Goal: Transaction & Acquisition: Purchase product/service

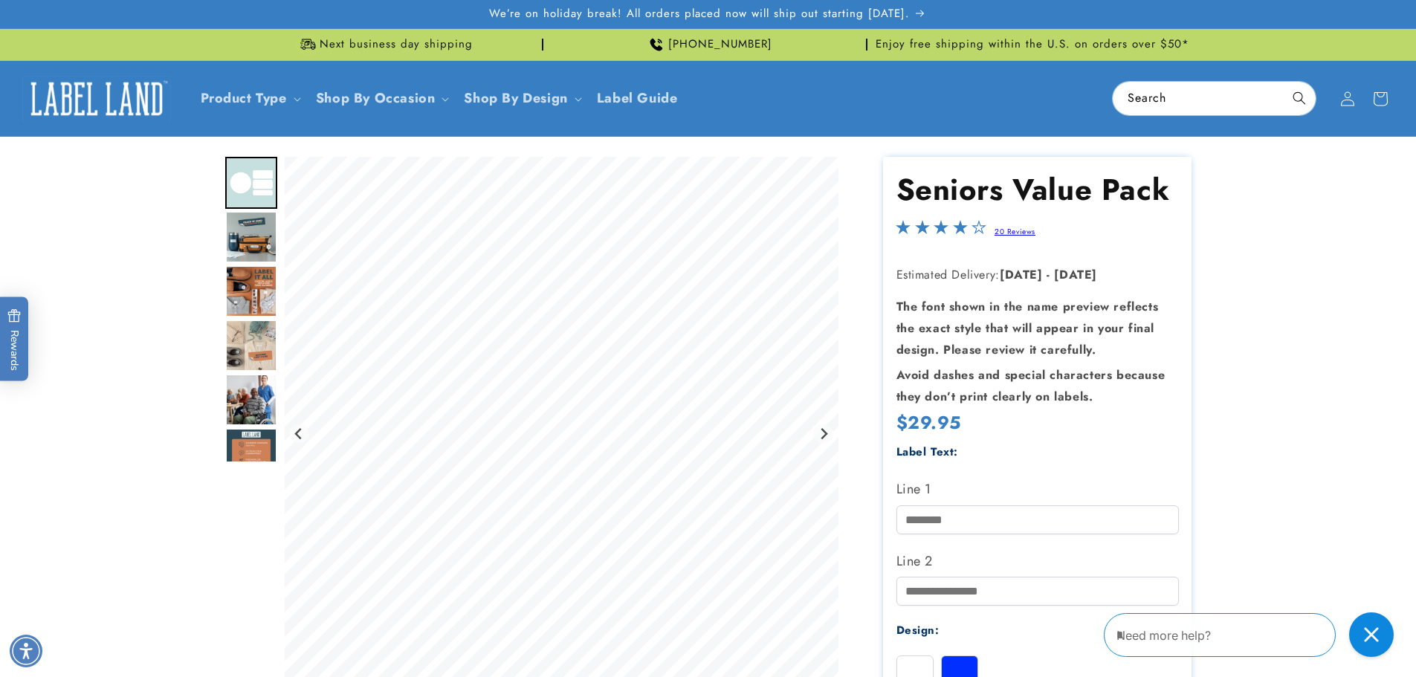
click at [256, 240] on img "Go to slide 2" at bounding box center [251, 237] width 52 height 52
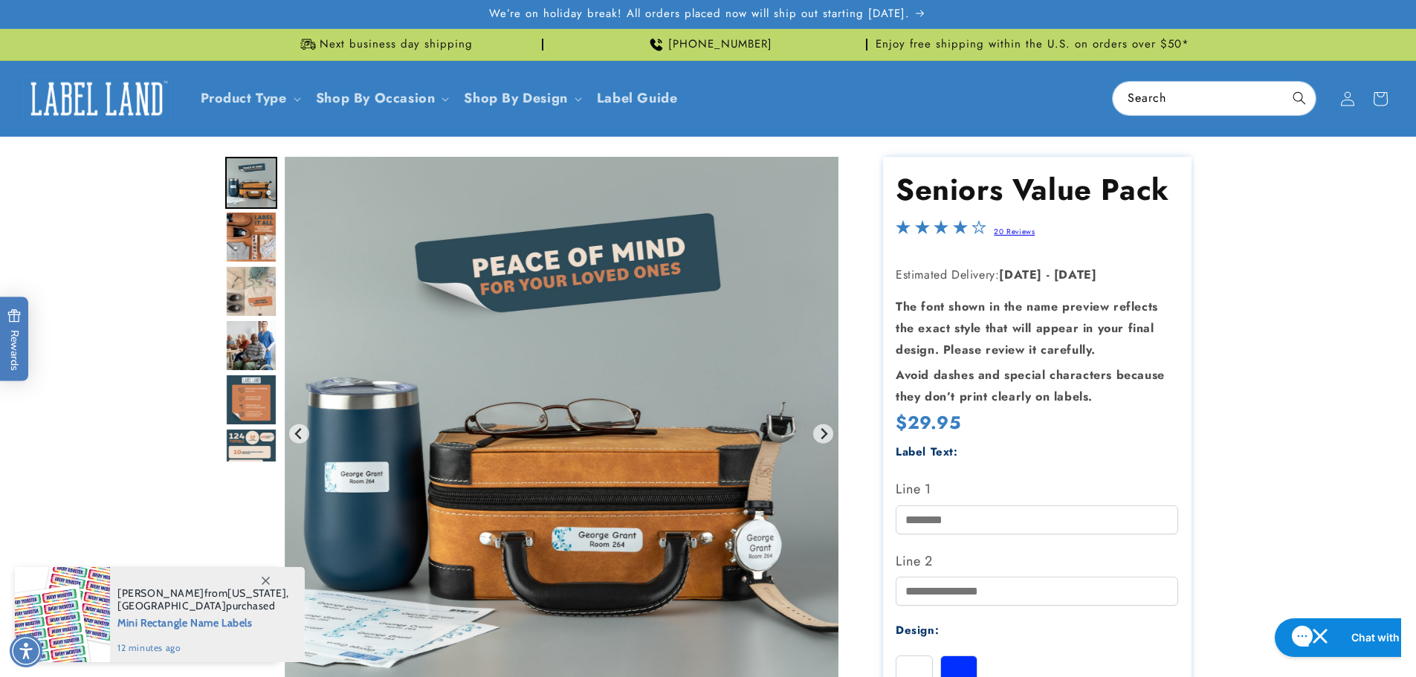
click at [249, 264] on div "Gallery Viewer" at bounding box center [251, 255] width 52 height 305
click at [251, 296] on img "Go to slide 4" at bounding box center [251, 291] width 52 height 52
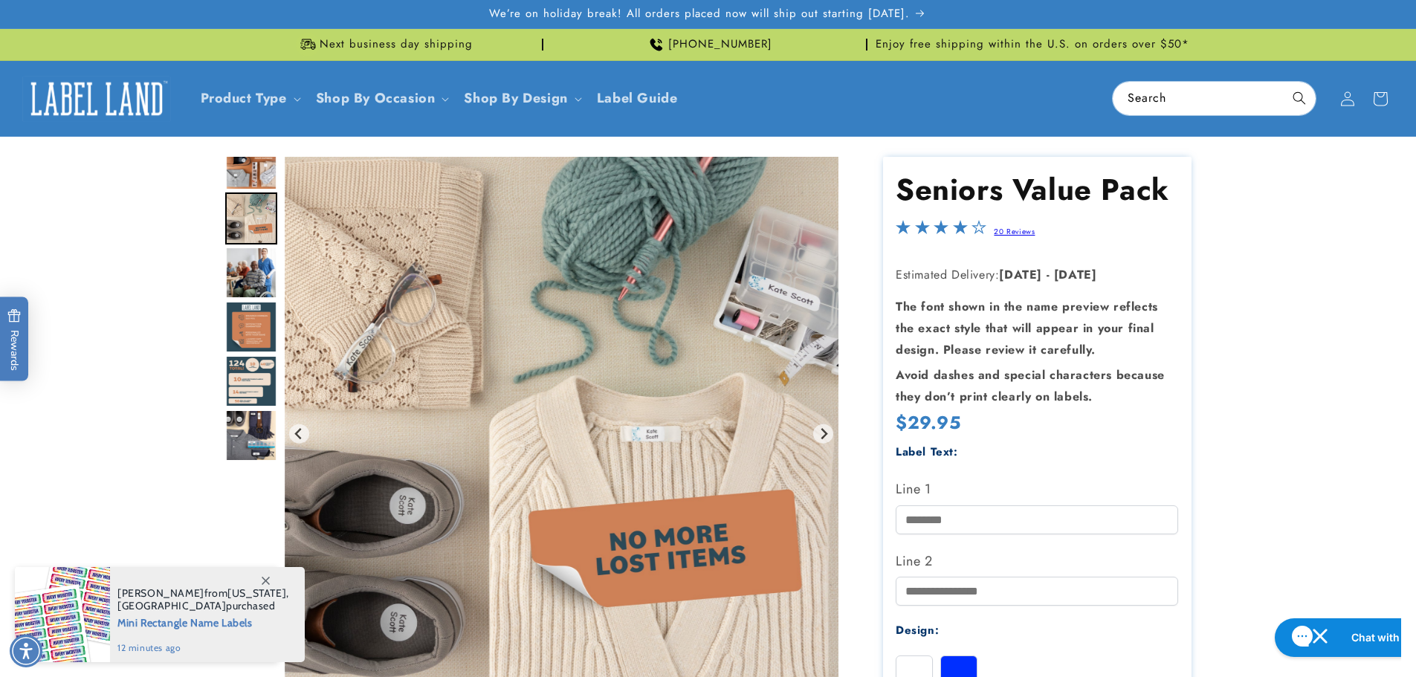
click at [251, 323] on img "Go to slide 6" at bounding box center [251, 327] width 52 height 52
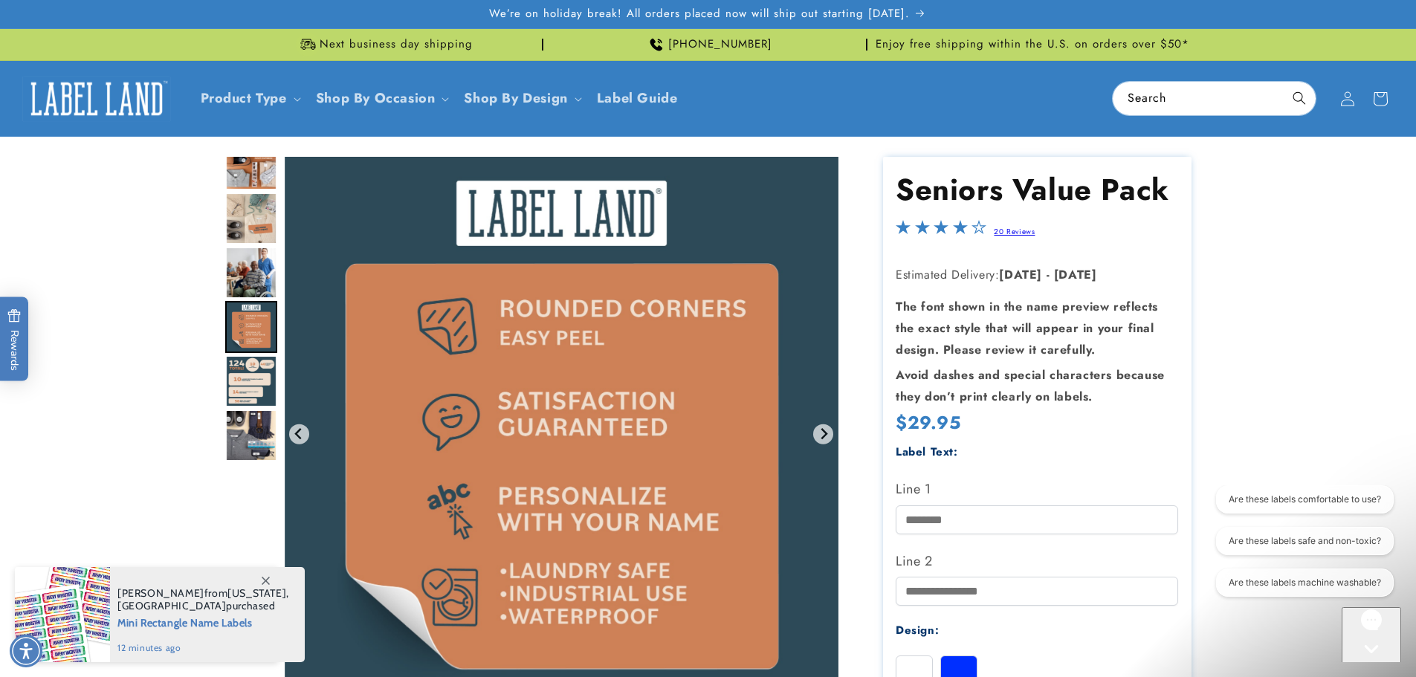
click at [251, 384] on img "Go to slide 7" at bounding box center [251, 381] width 52 height 52
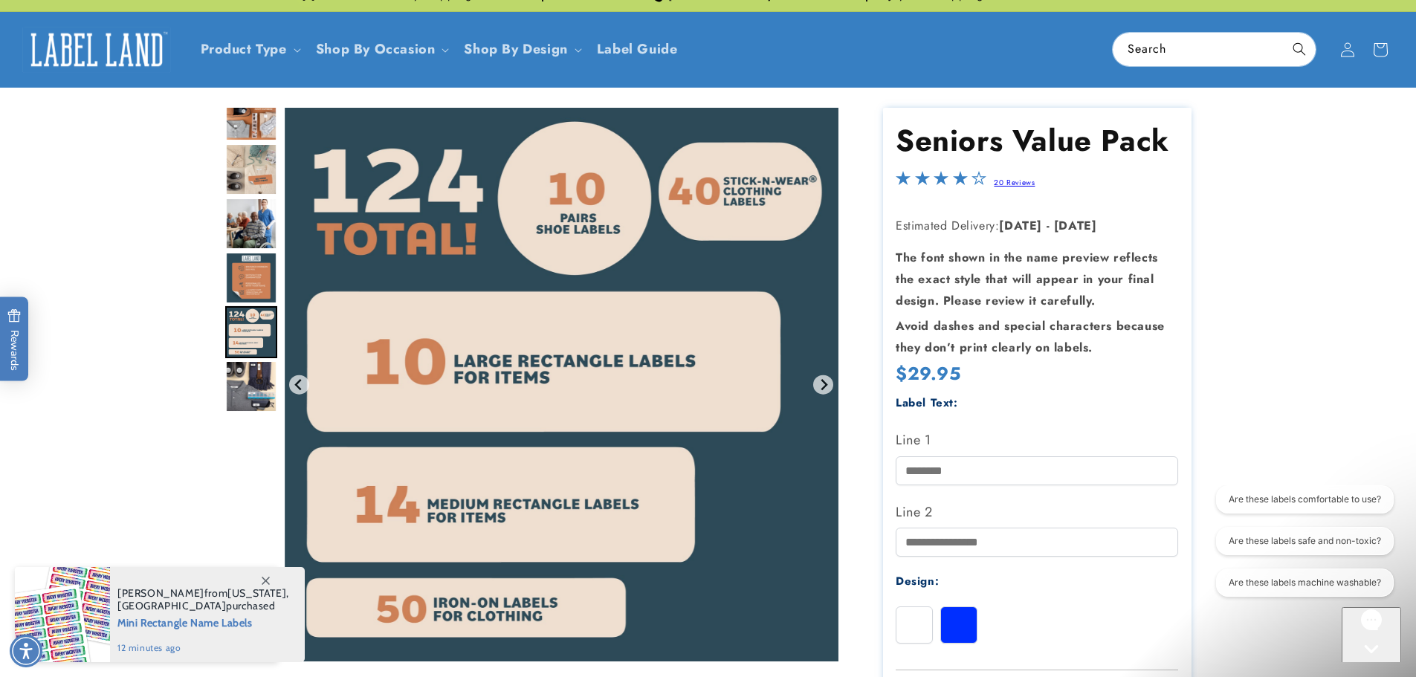
scroll to position [74, 0]
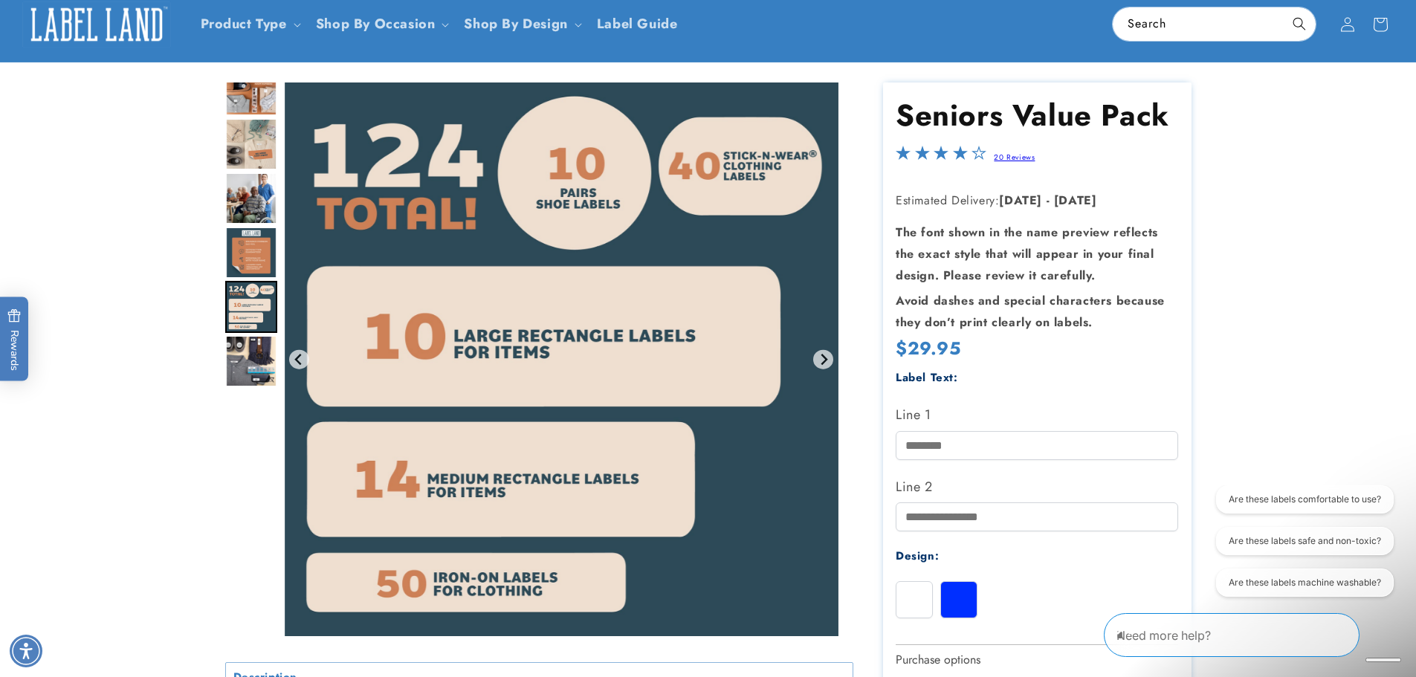
click at [266, 370] on img "Go to slide 8" at bounding box center [251, 361] width 52 height 52
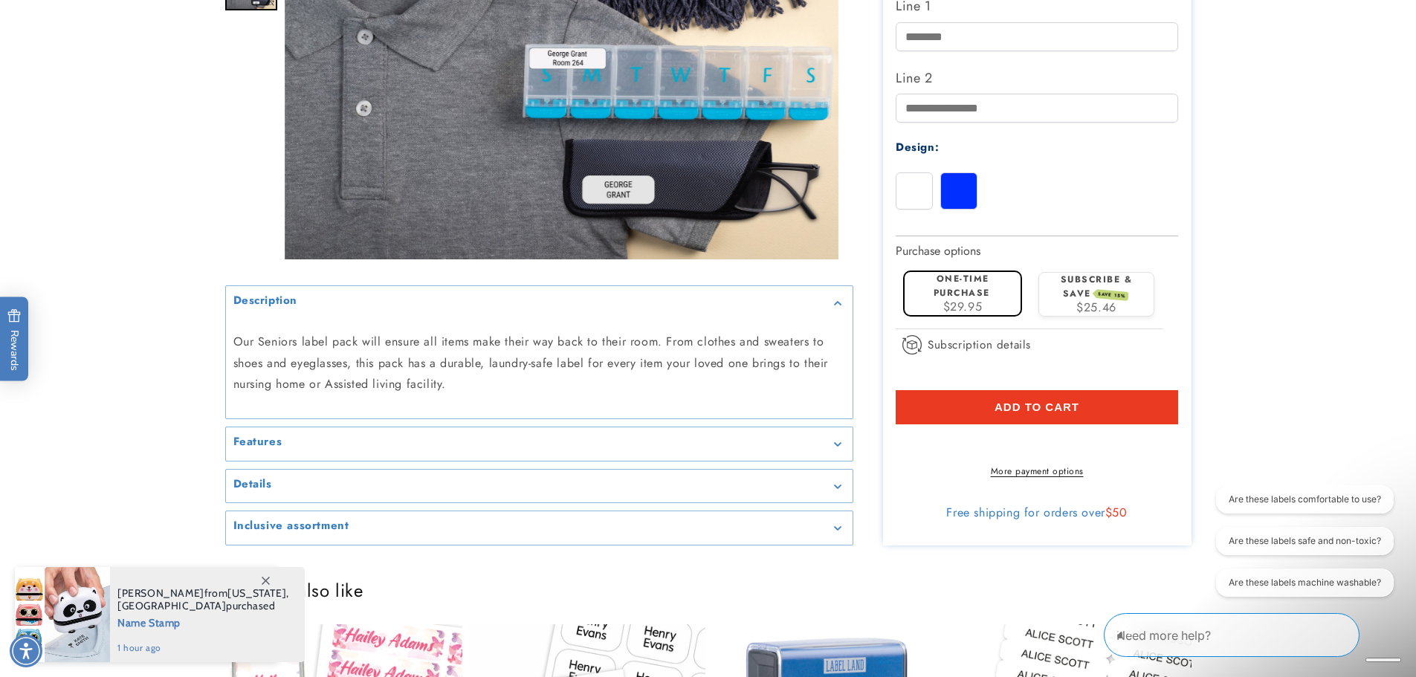
scroll to position [595, 0]
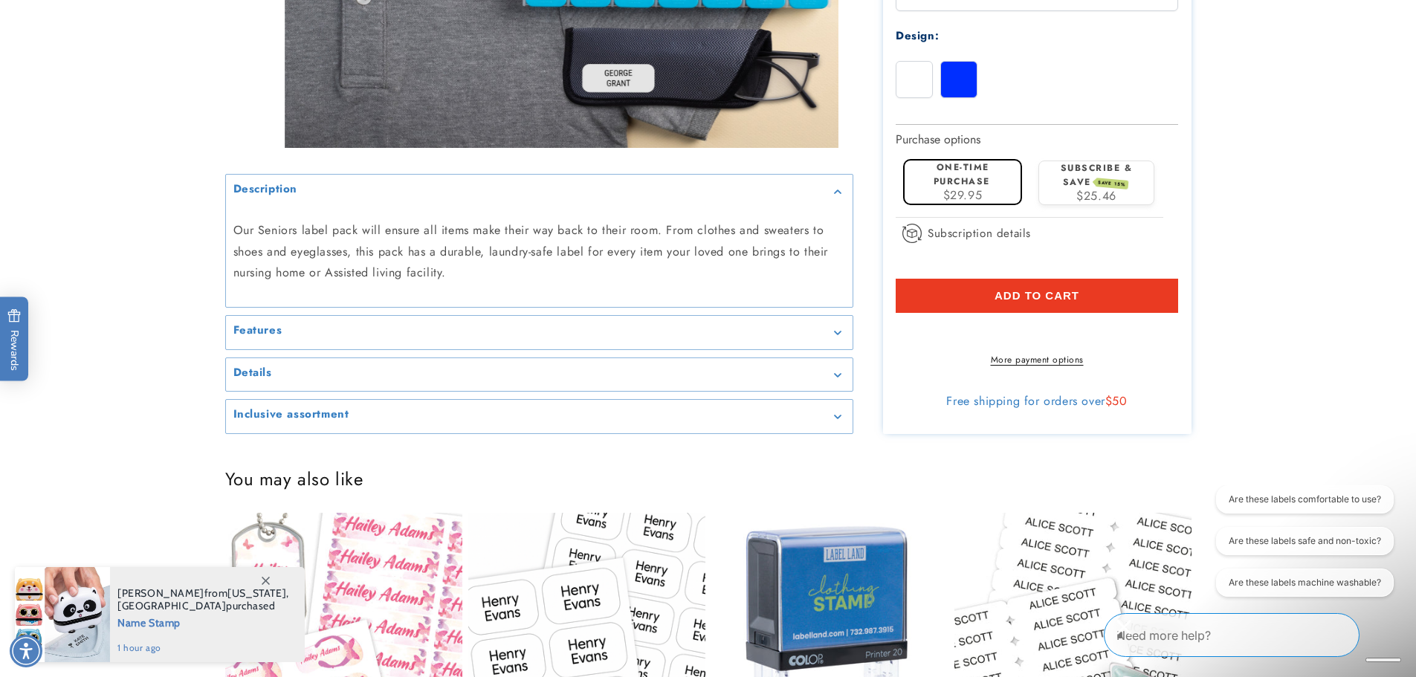
click at [476, 381] on div "Details" at bounding box center [539, 374] width 612 height 11
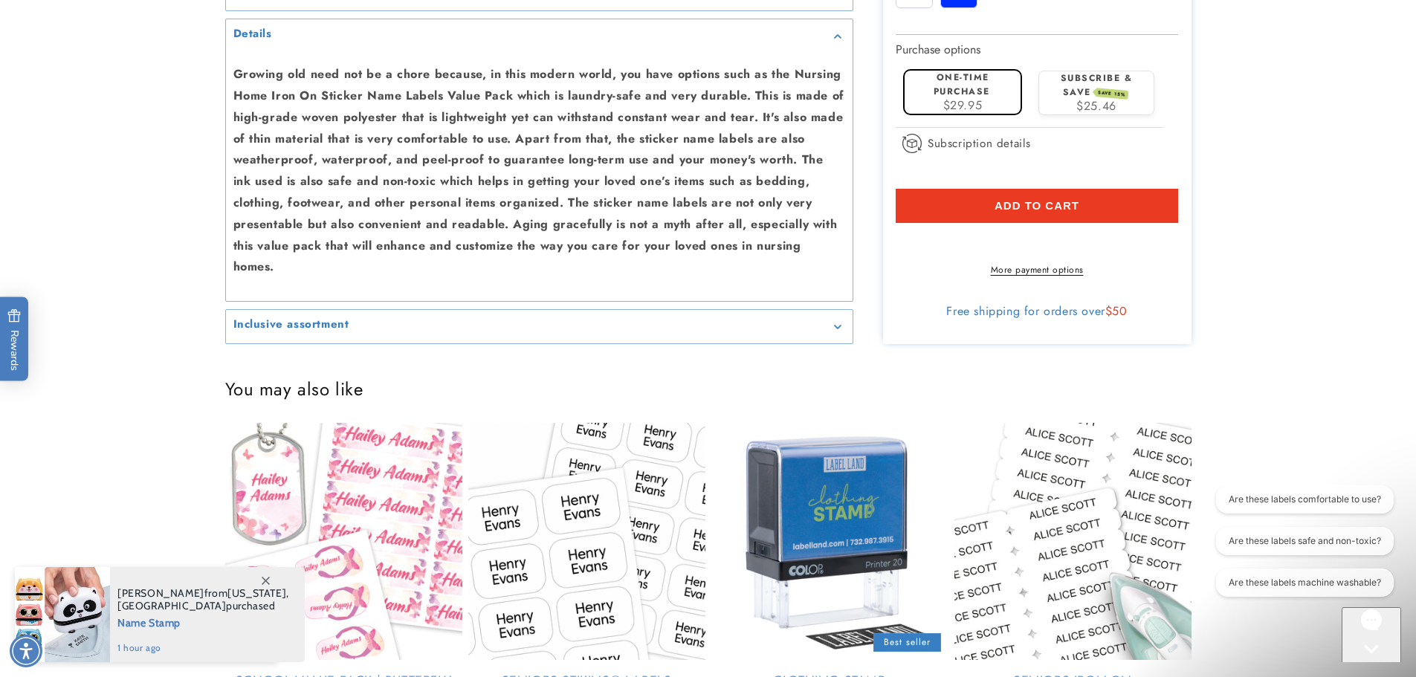
scroll to position [1041, 0]
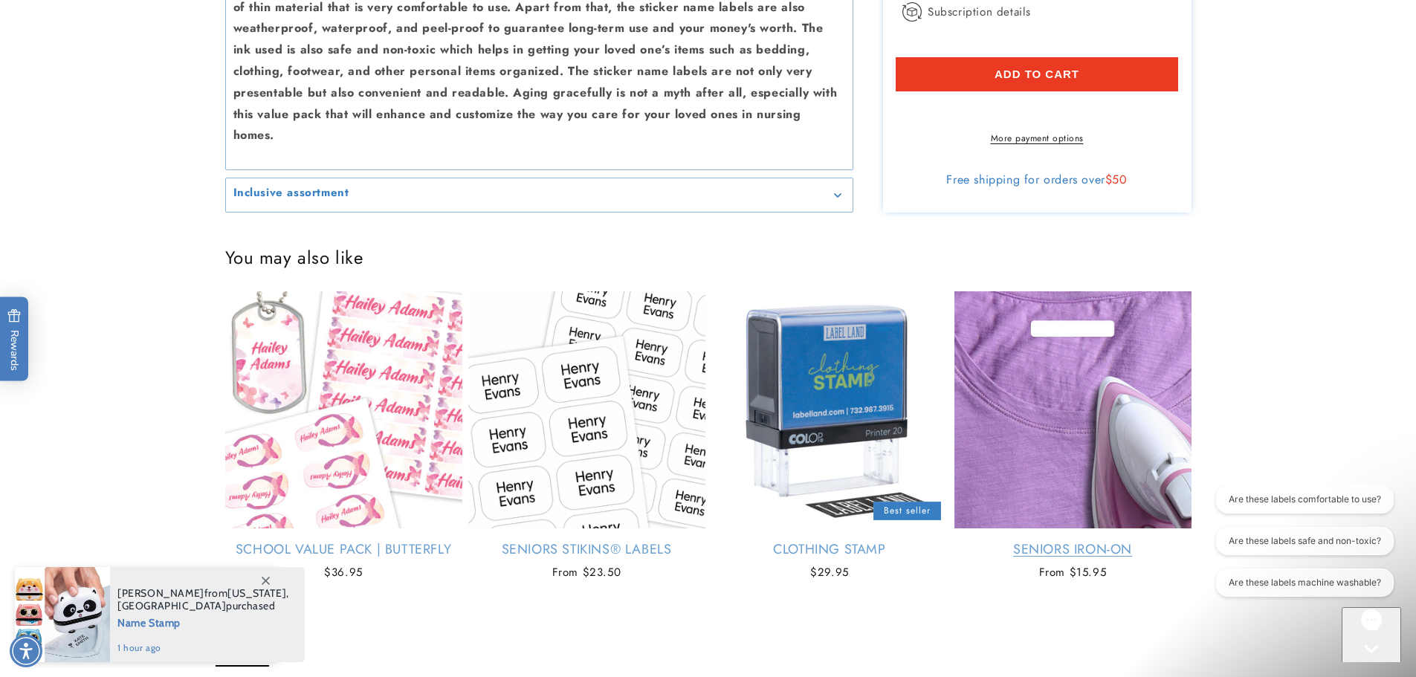
click at [1073, 543] on link "Seniors Iron-On" at bounding box center [1072, 549] width 237 height 17
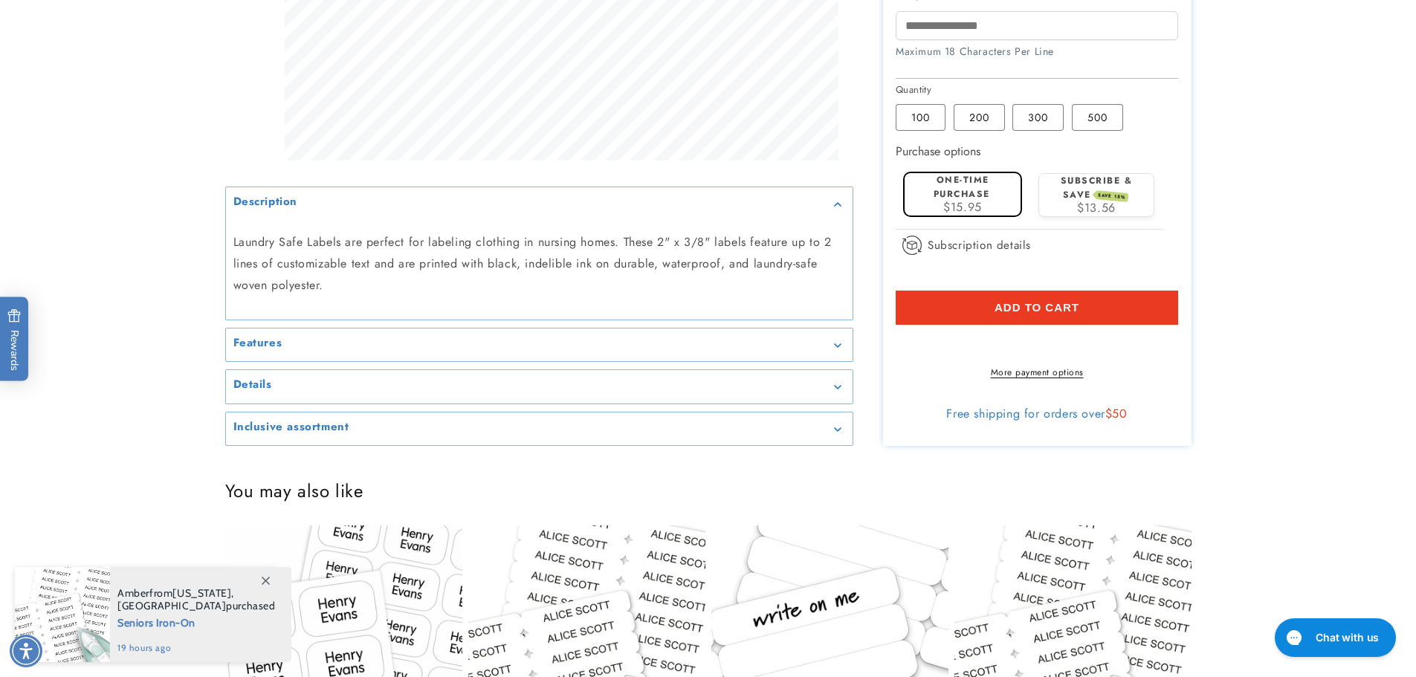
scroll to position [595, 0]
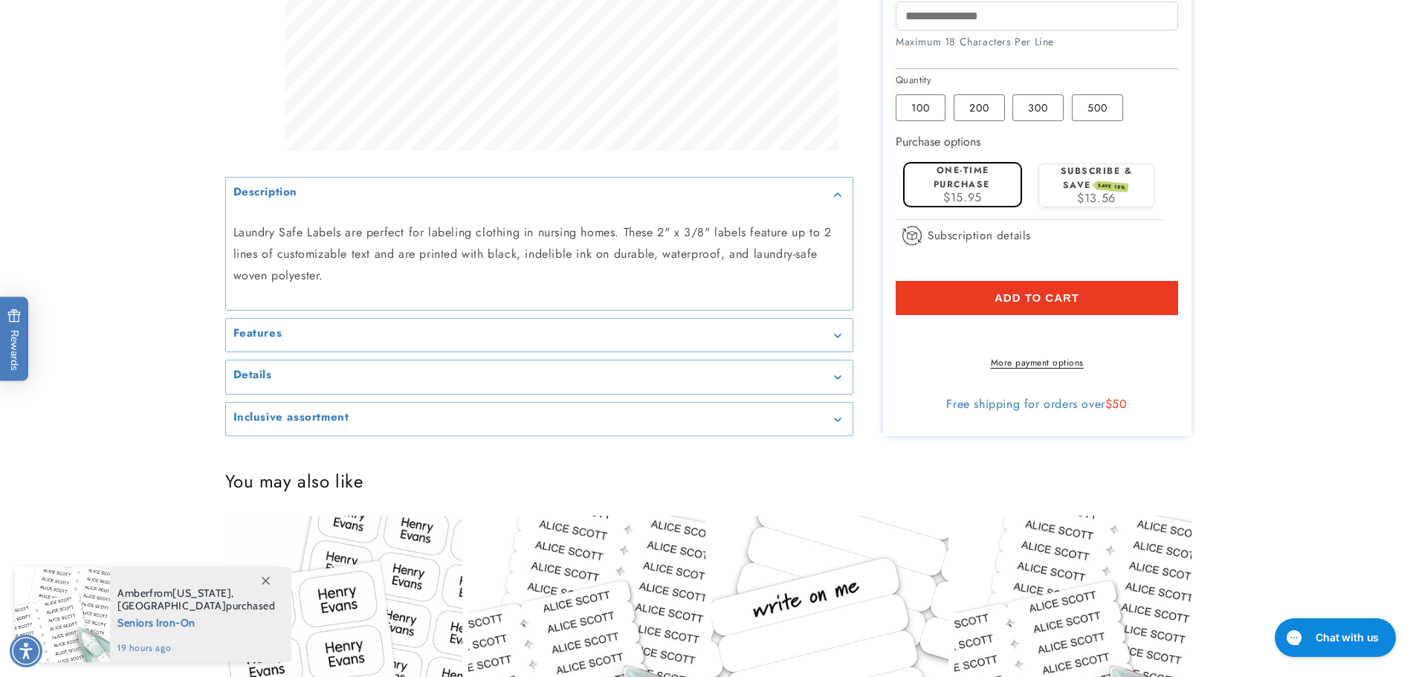
click at [416, 341] on div "Features" at bounding box center [539, 335] width 612 height 11
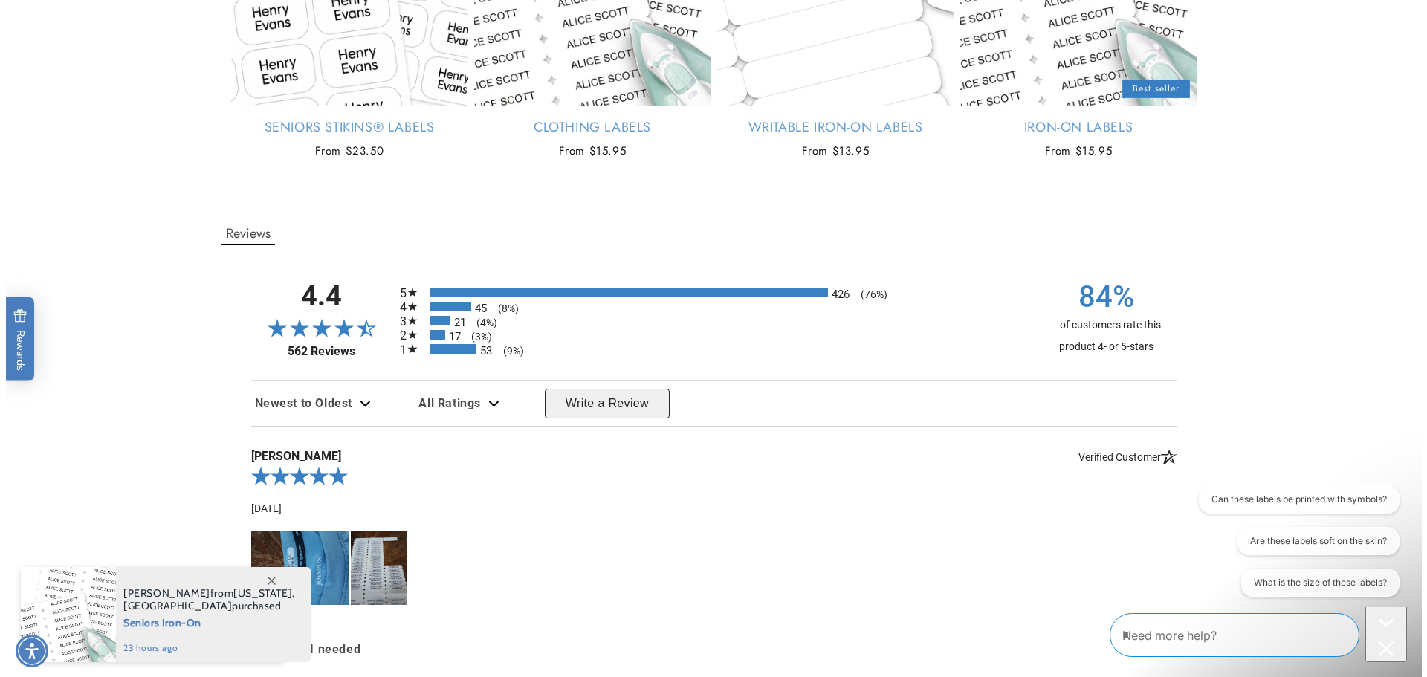
scroll to position [1635, 0]
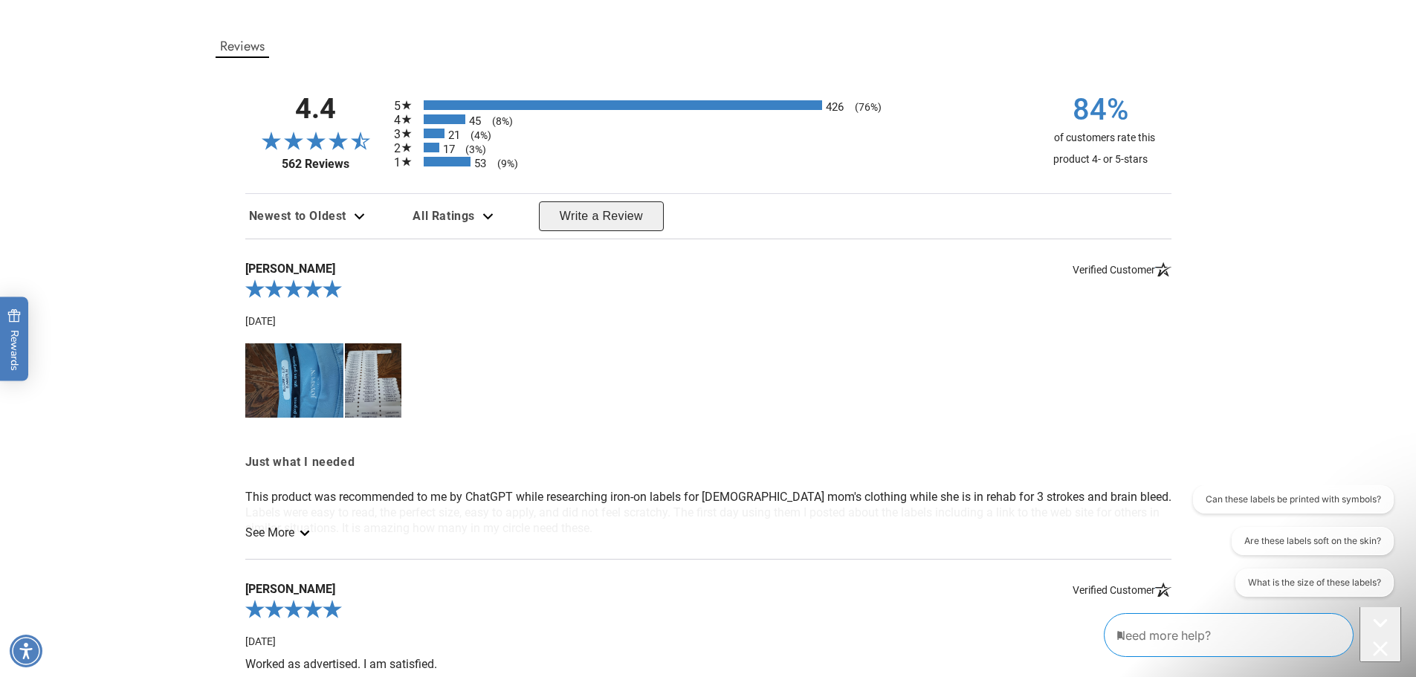
click at [285, 527] on link "See More" at bounding box center [276, 533] width 62 height 14
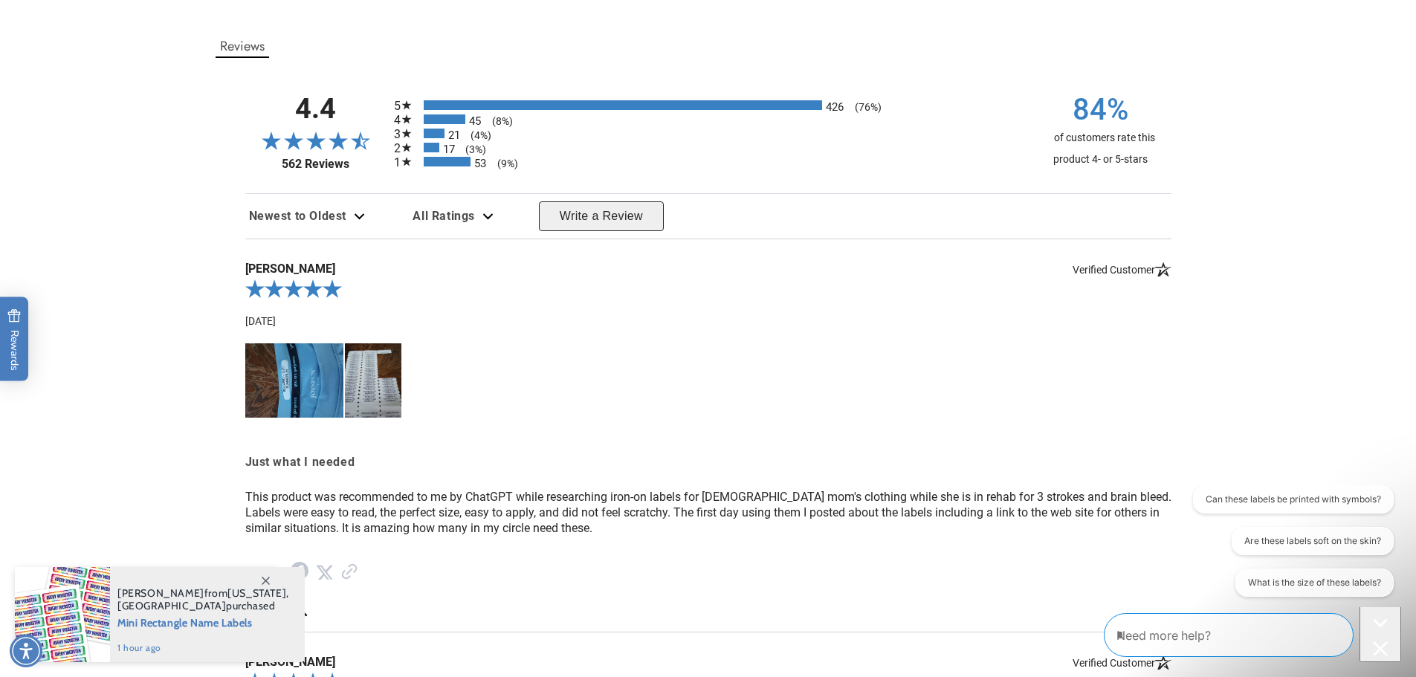
click at [278, 395] on img at bounding box center [294, 380] width 99 height 74
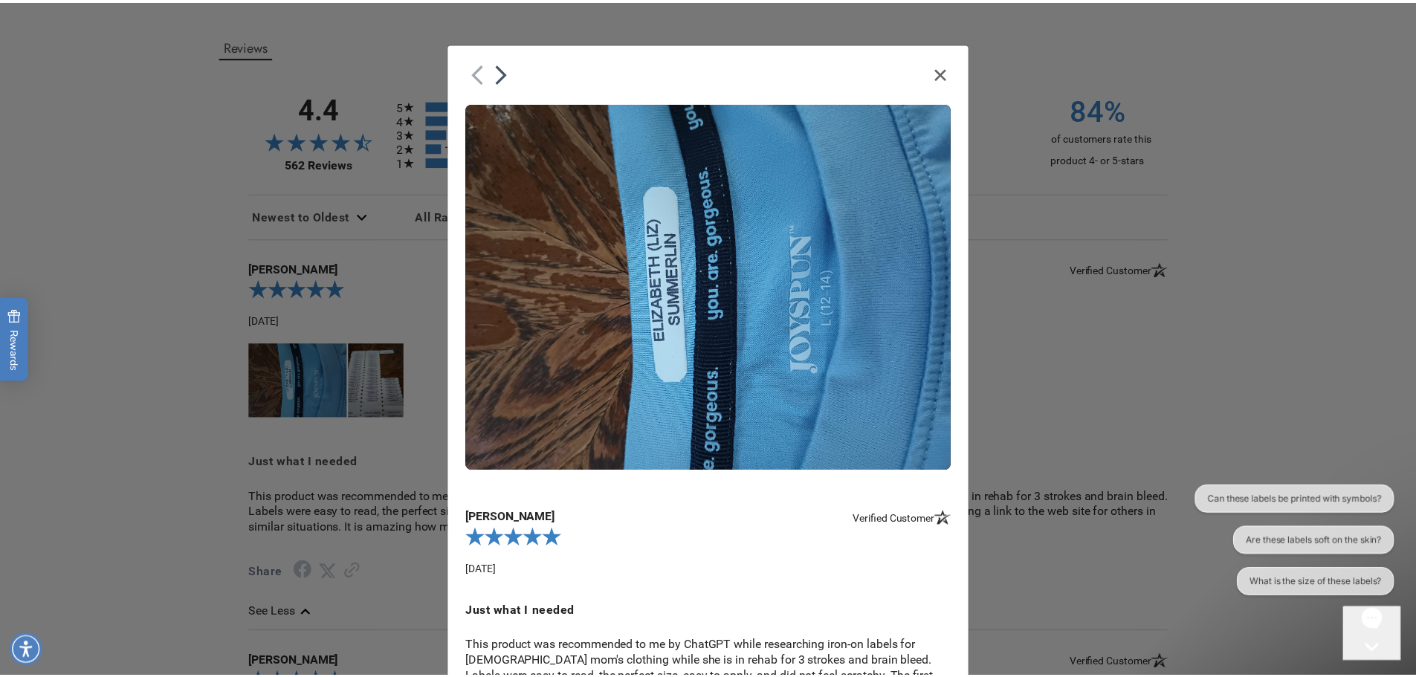
scroll to position [0, 0]
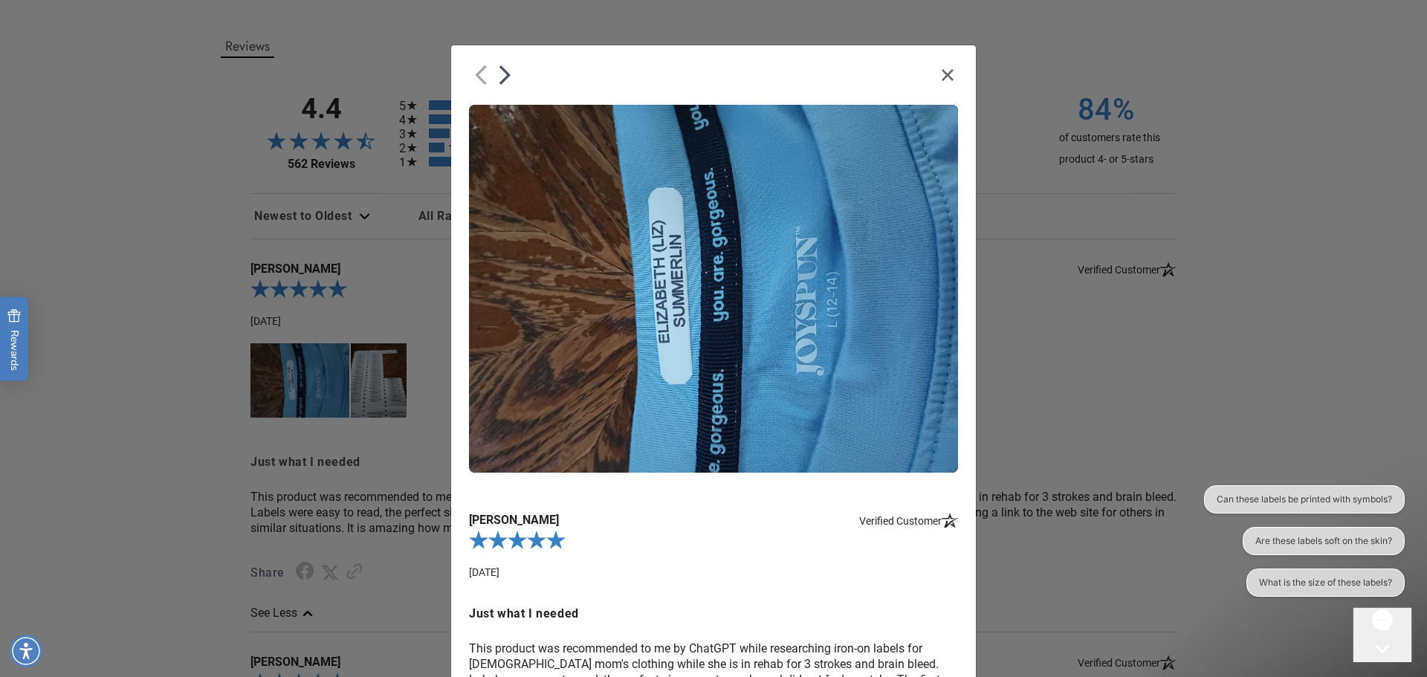
click at [937, 78] on button "Close" at bounding box center [947, 74] width 21 height 13
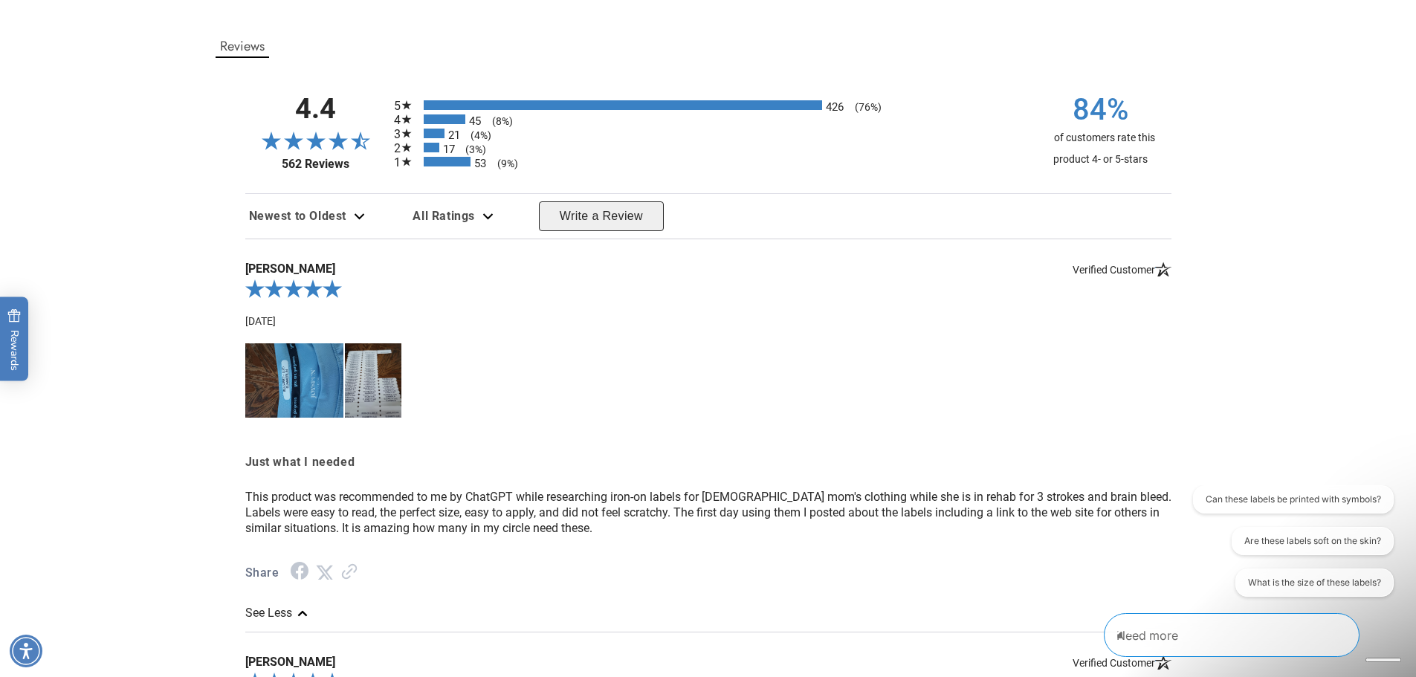
click at [383, 391] on img at bounding box center [373, 380] width 56 height 74
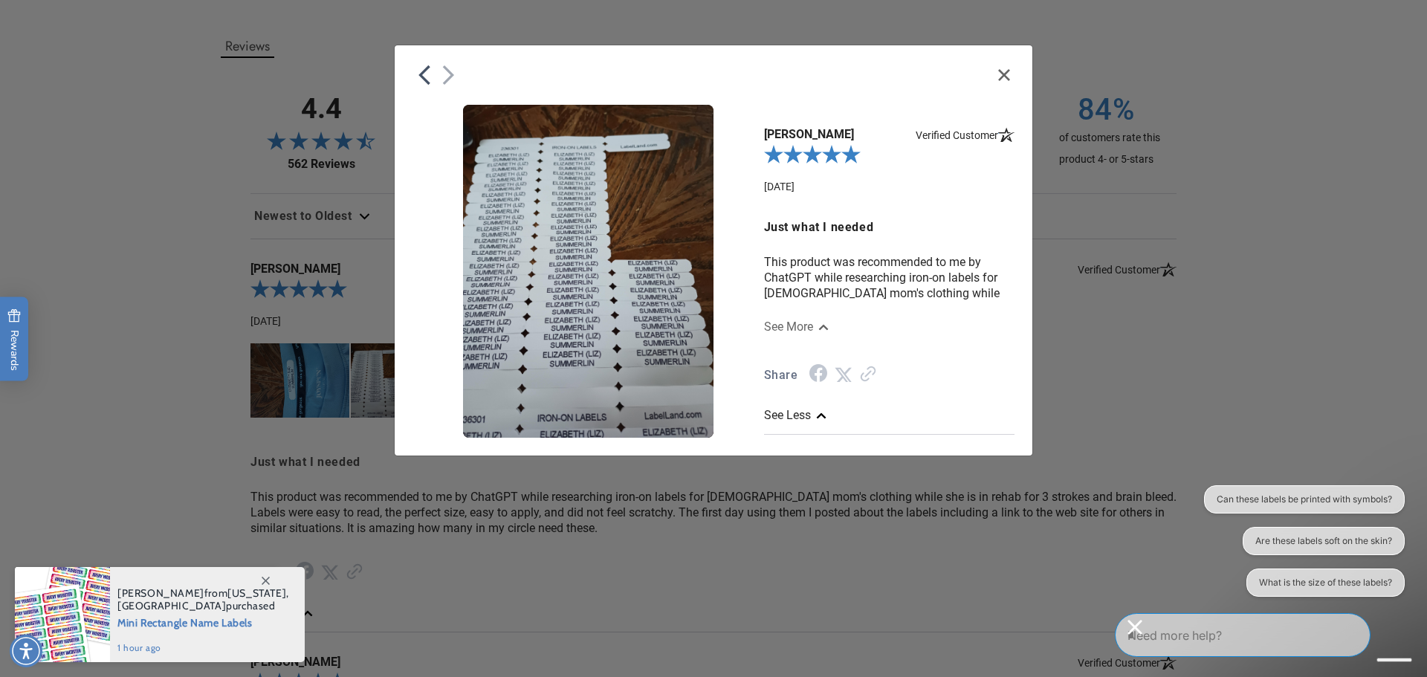
click at [1011, 60] on div at bounding box center [714, 66] width 638 height 42
click at [1003, 75] on icon "Close" at bounding box center [1004, 75] width 12 height 12
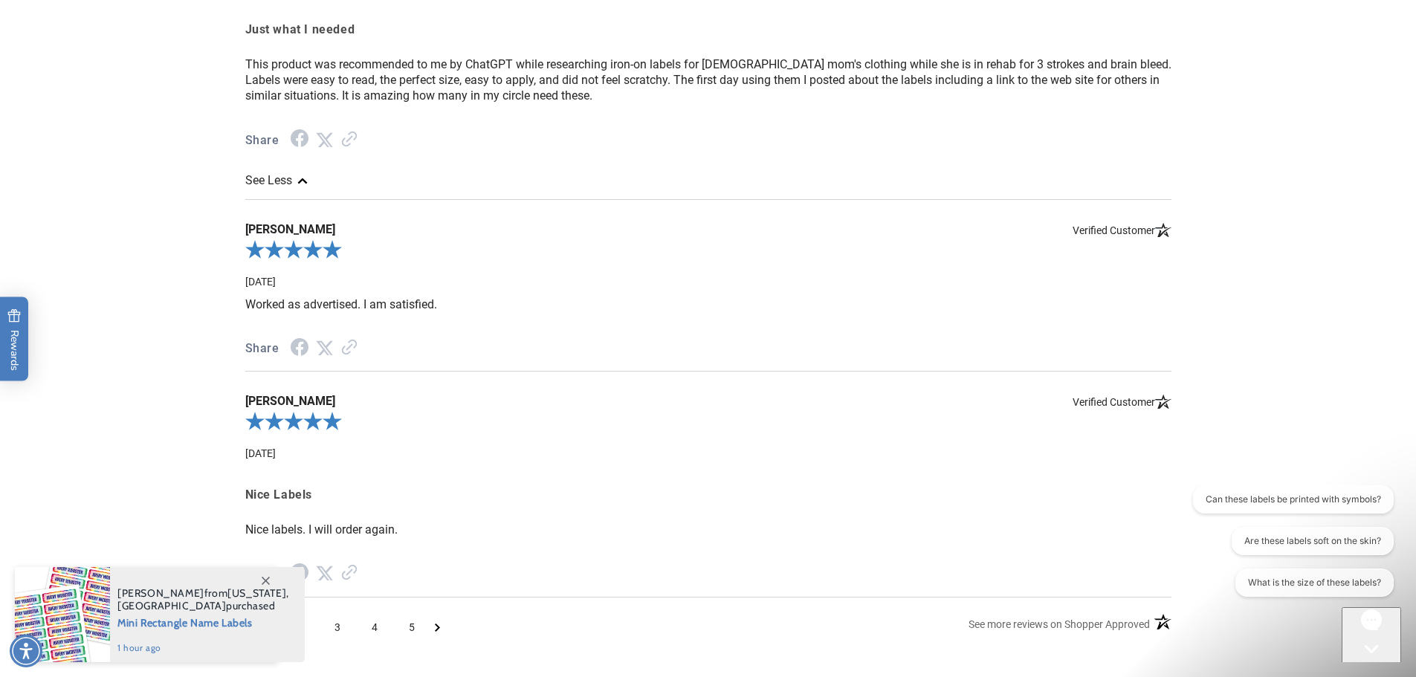
scroll to position [2156, 0]
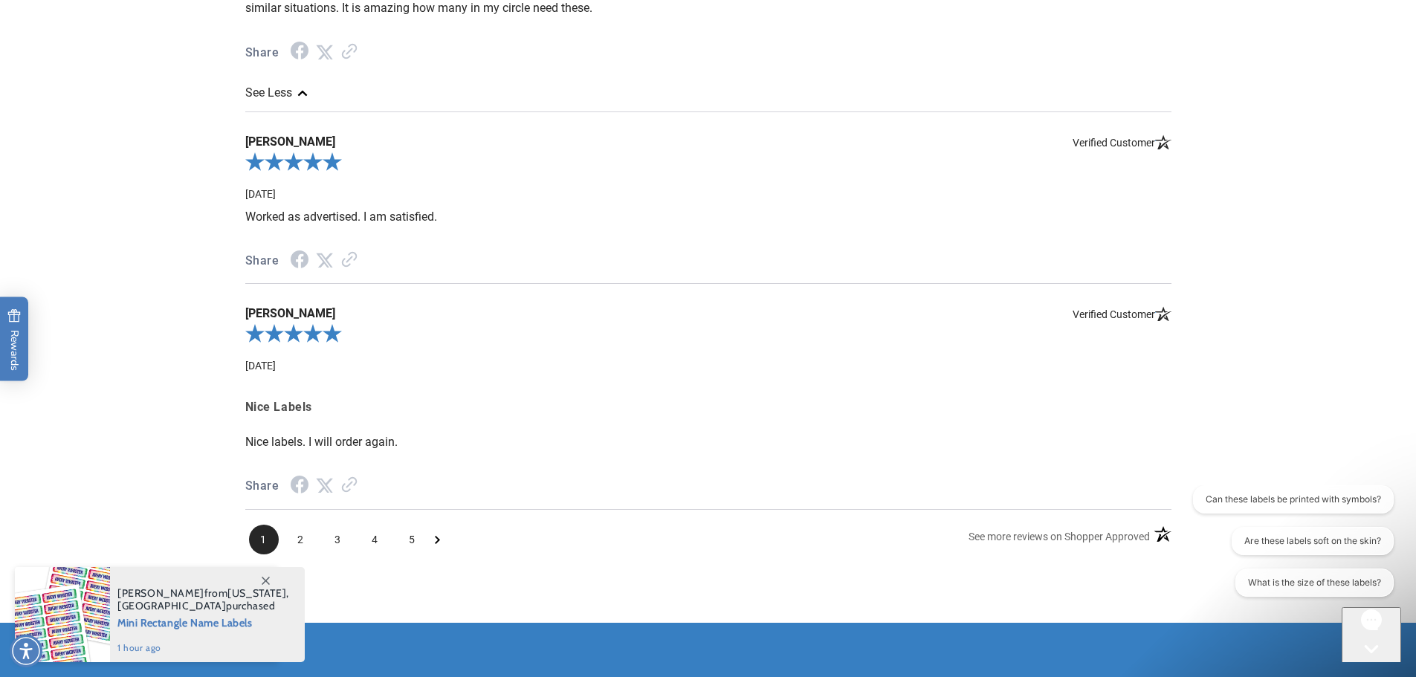
click at [437, 537] on icon "Next Page" at bounding box center [437, 539] width 5 height 8
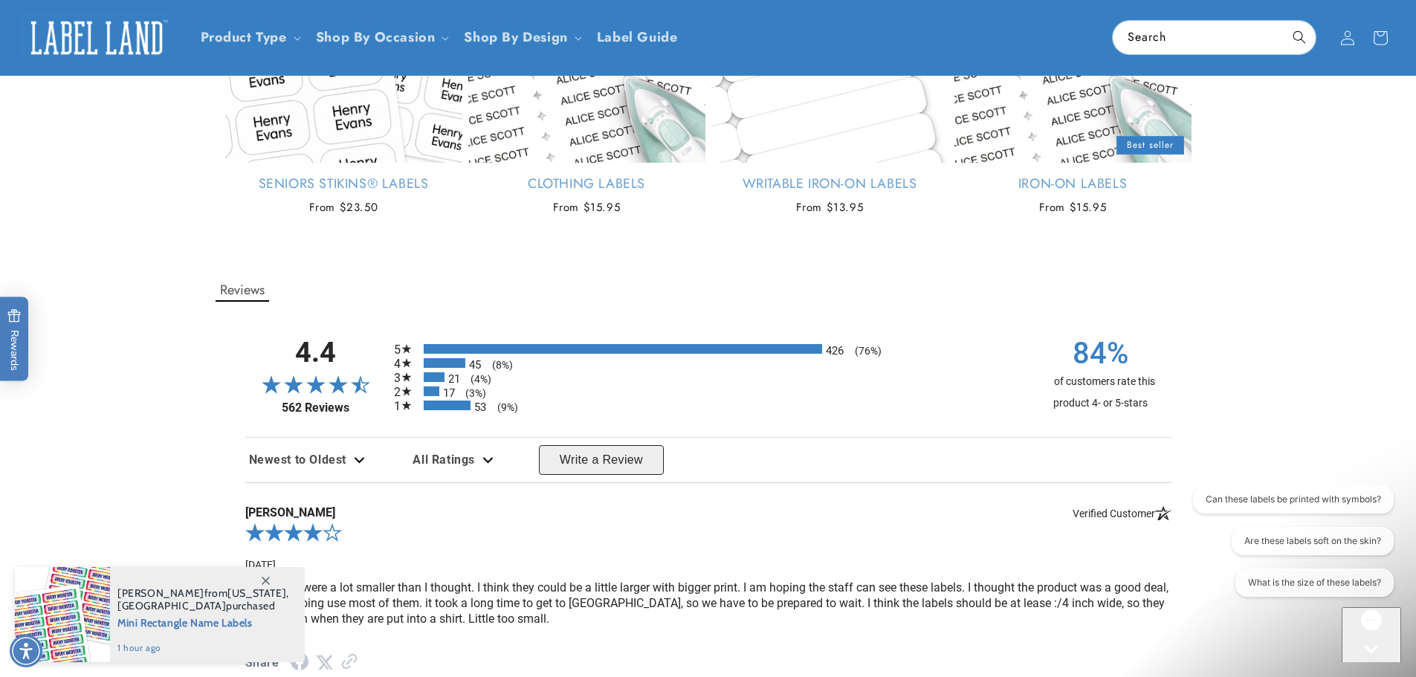
scroll to position [1265, 0]
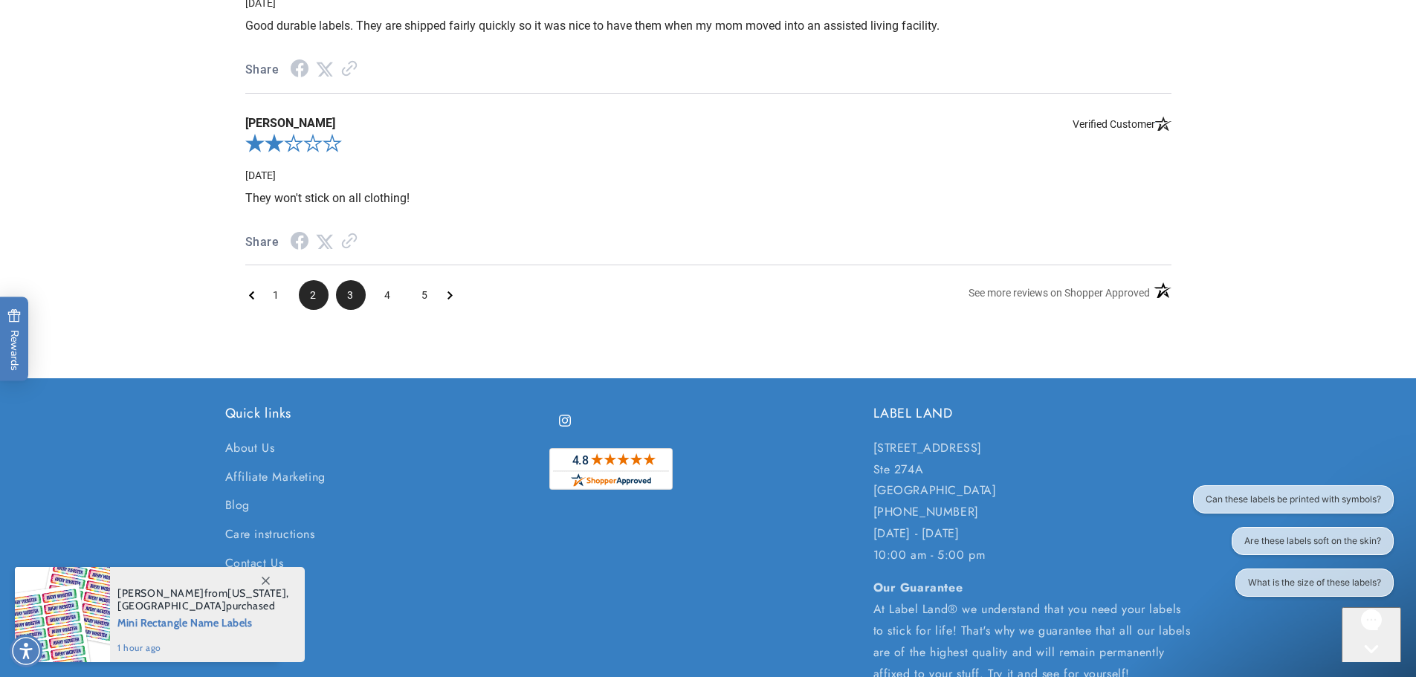
click at [352, 291] on span "3" at bounding box center [351, 295] width 30 height 30
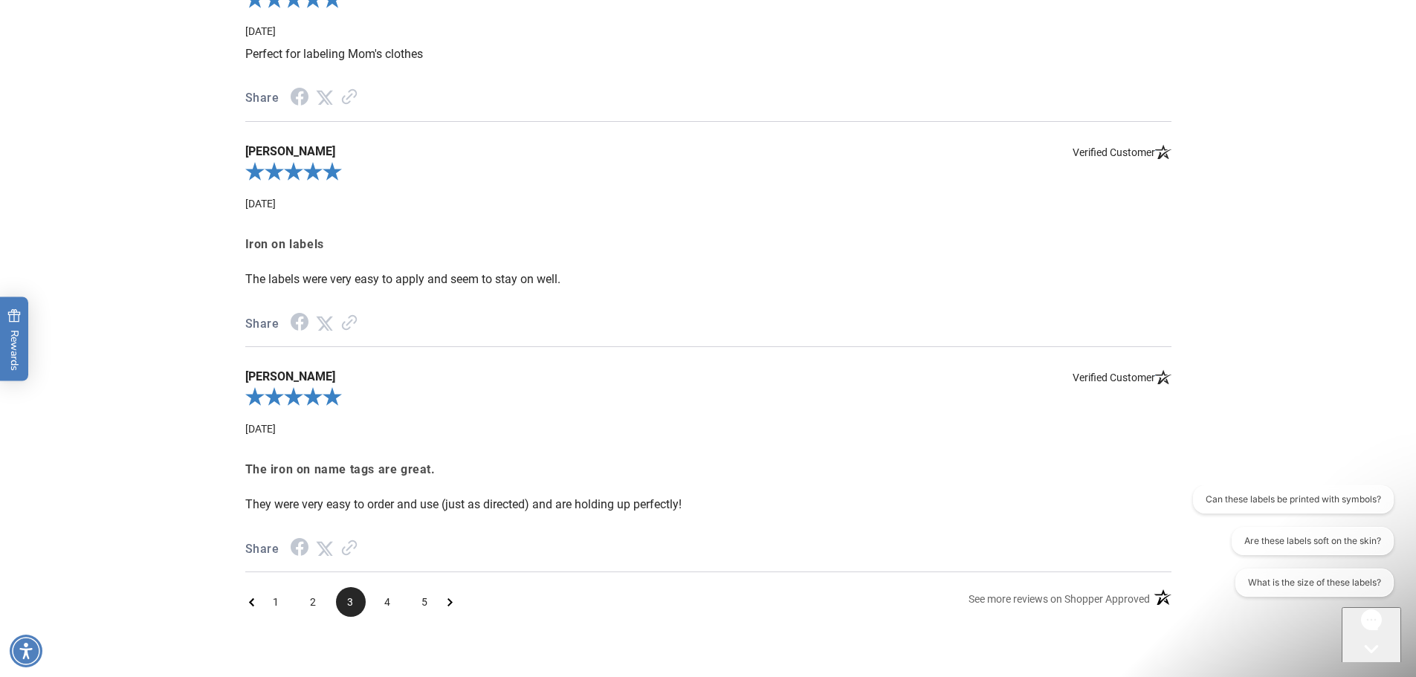
scroll to position [2067, 0]
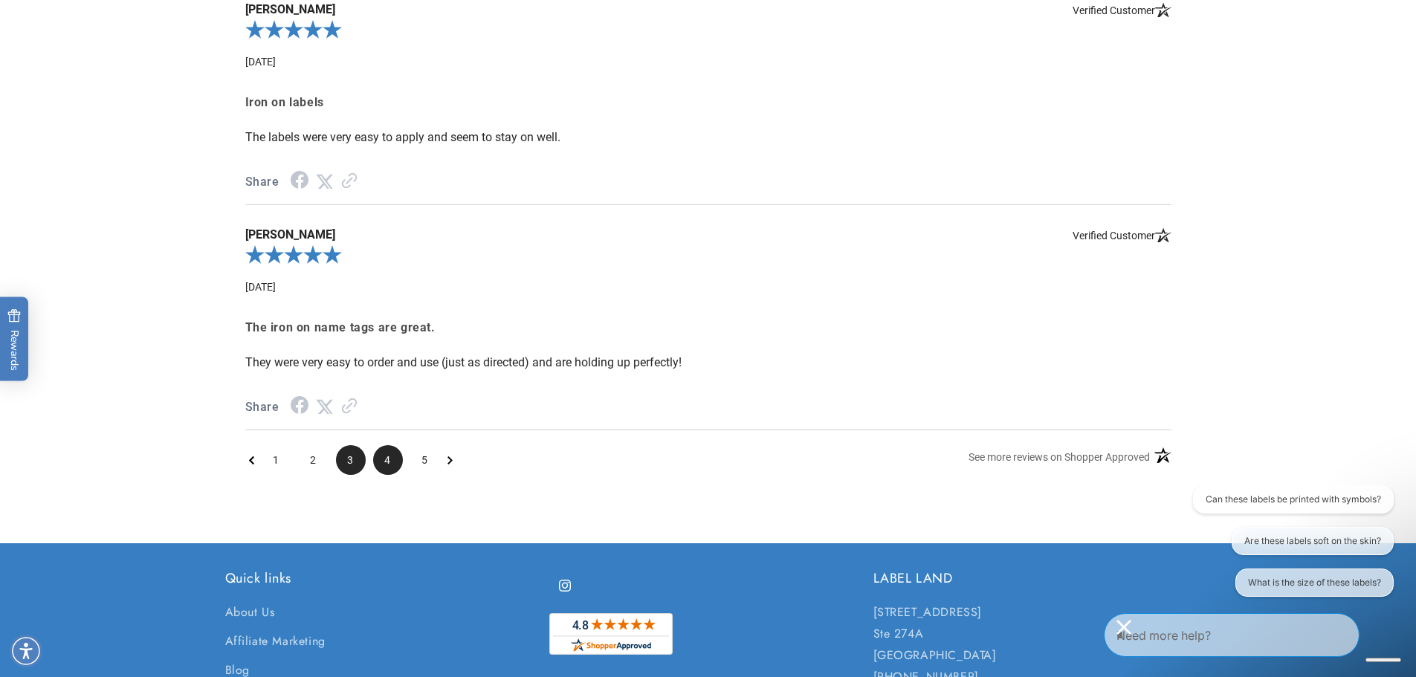
click at [390, 458] on span "4" at bounding box center [388, 460] width 30 height 30
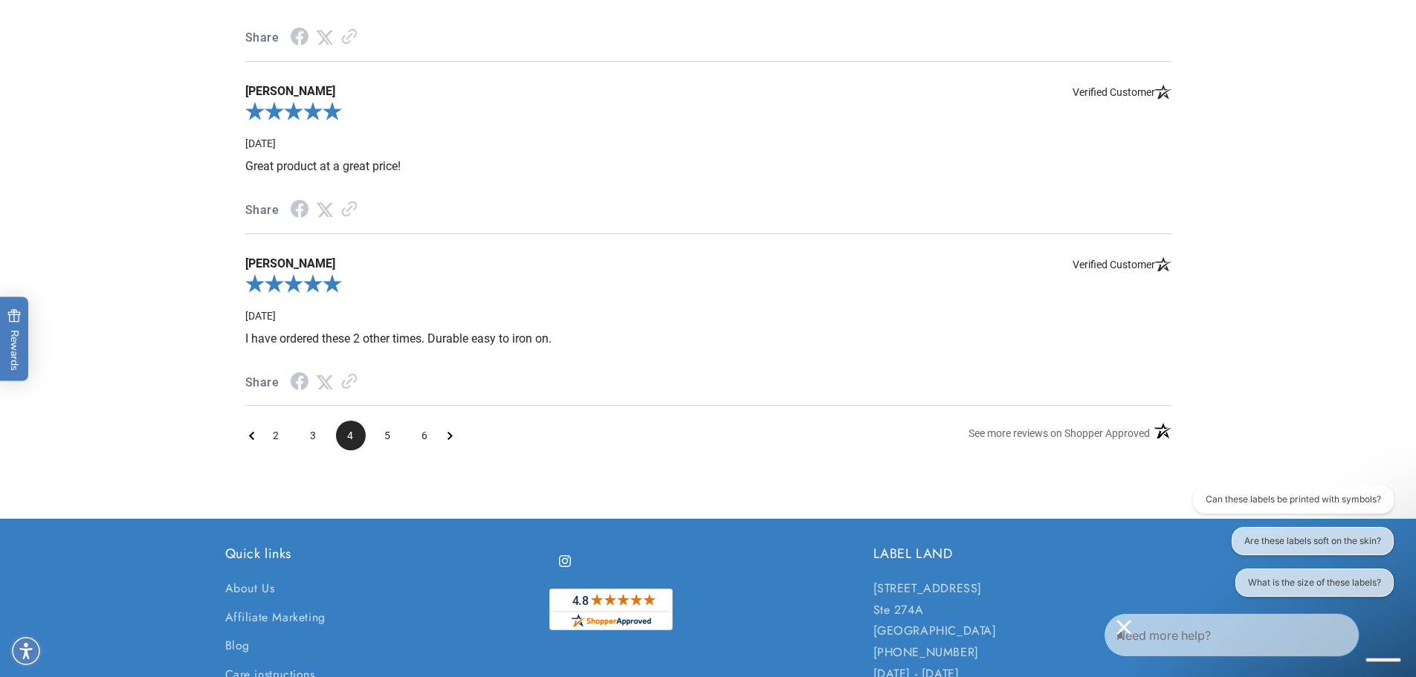
scroll to position [1993, 0]
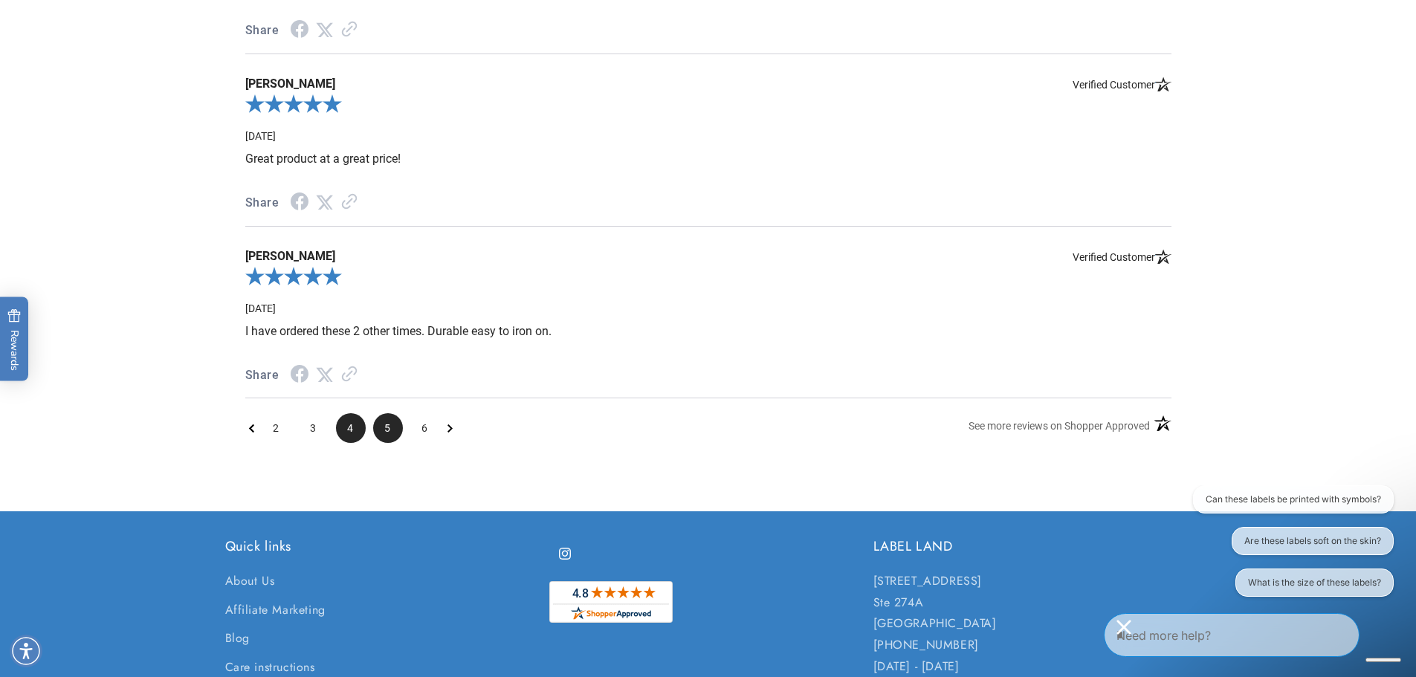
click at [401, 431] on span "5" at bounding box center [388, 428] width 30 height 30
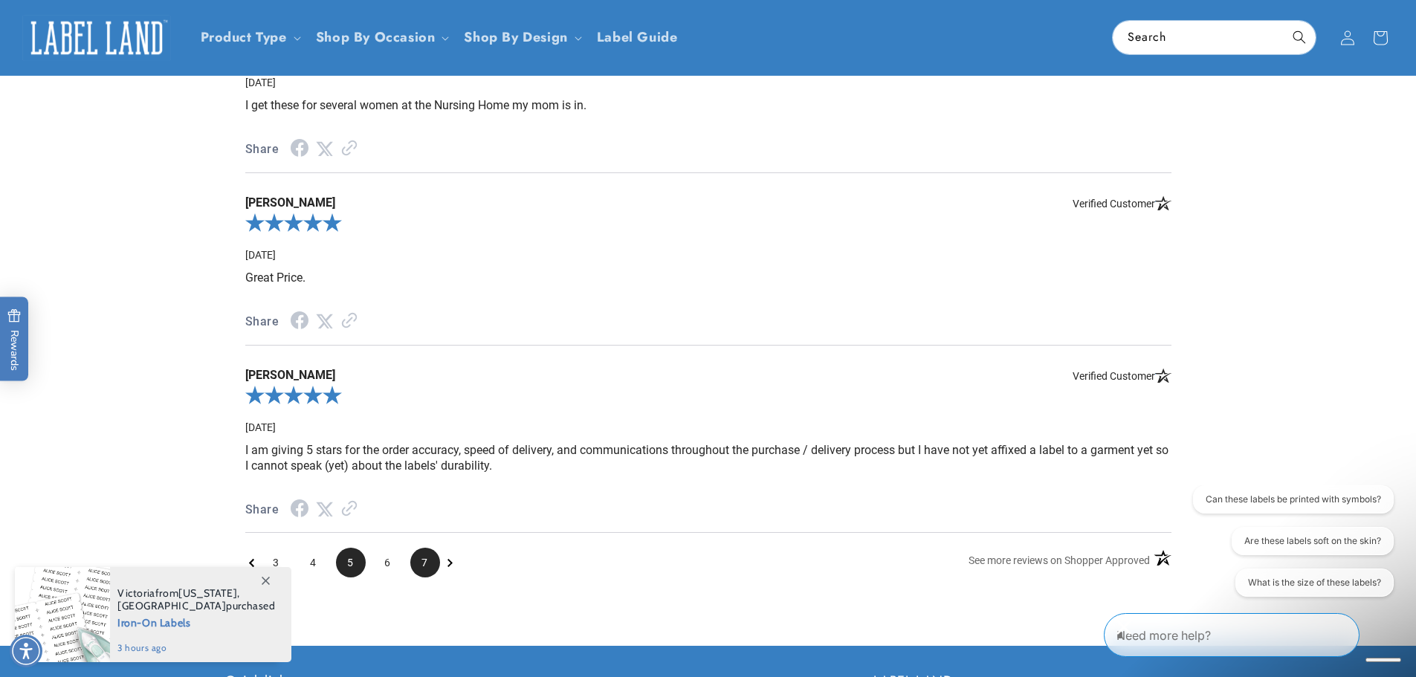
click at [422, 560] on span "7" at bounding box center [425, 563] width 30 height 30
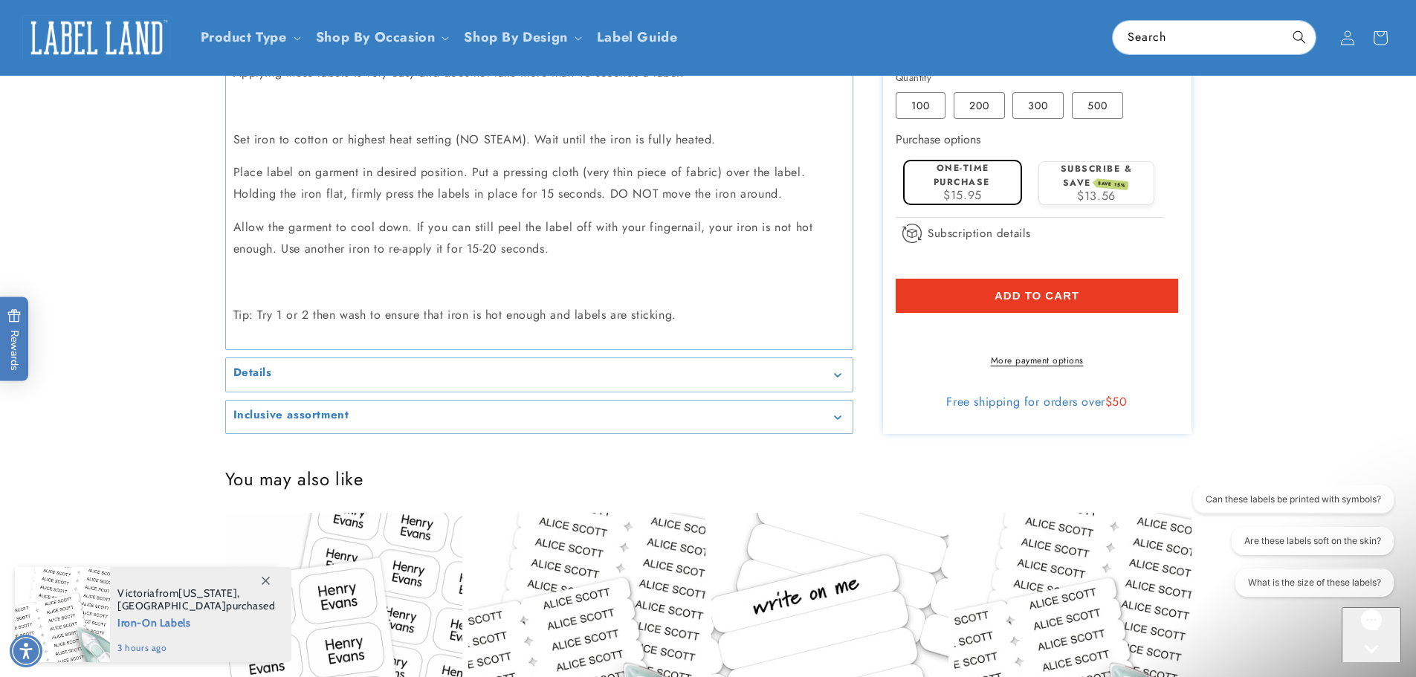
scroll to position [653, 0]
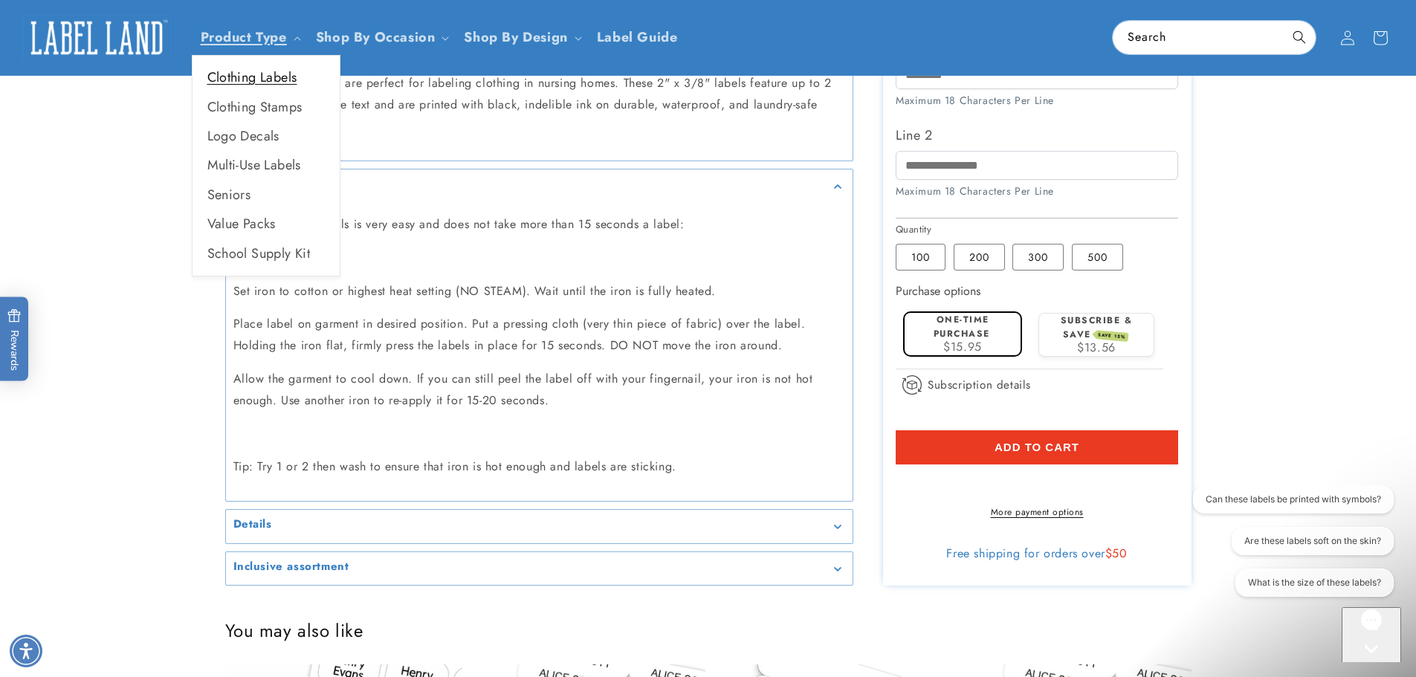
click at [277, 83] on link "Clothing Labels" at bounding box center [266, 77] width 147 height 29
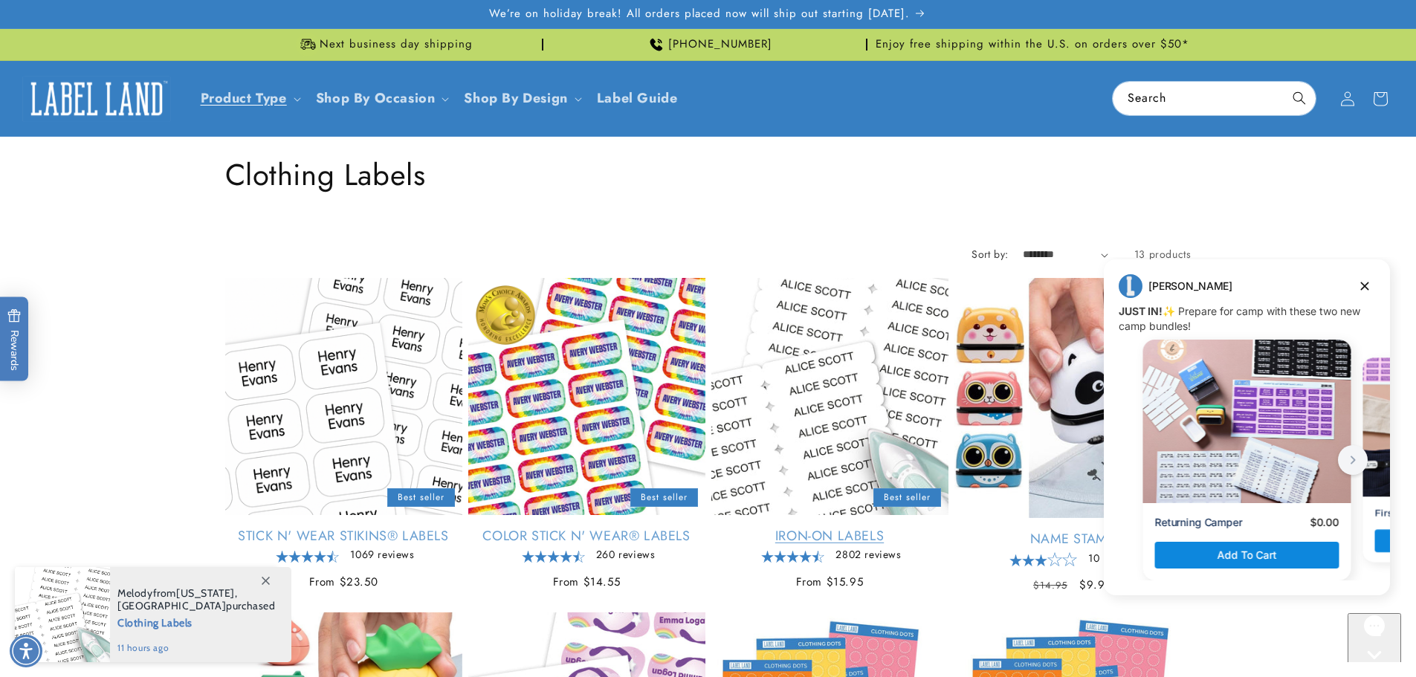
click at [817, 528] on link "Iron-On Labels" at bounding box center [829, 536] width 237 height 17
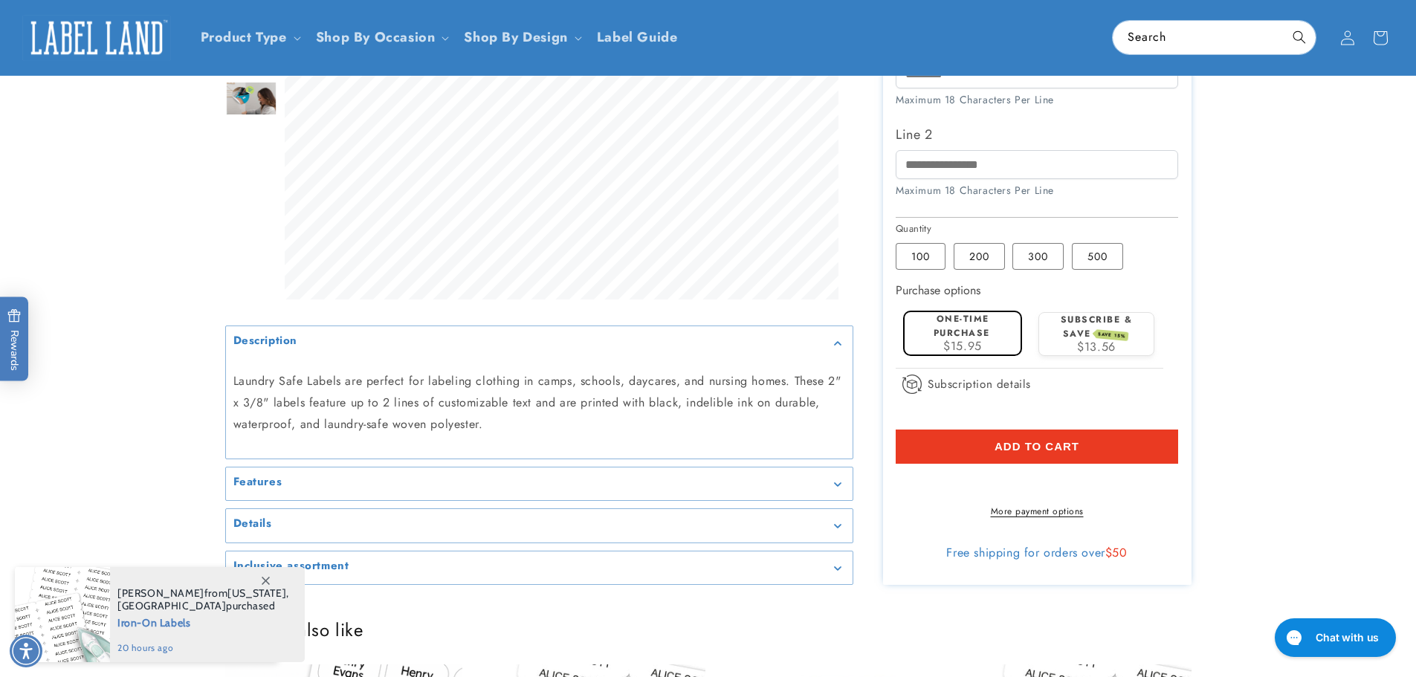
scroll to position [149, 0]
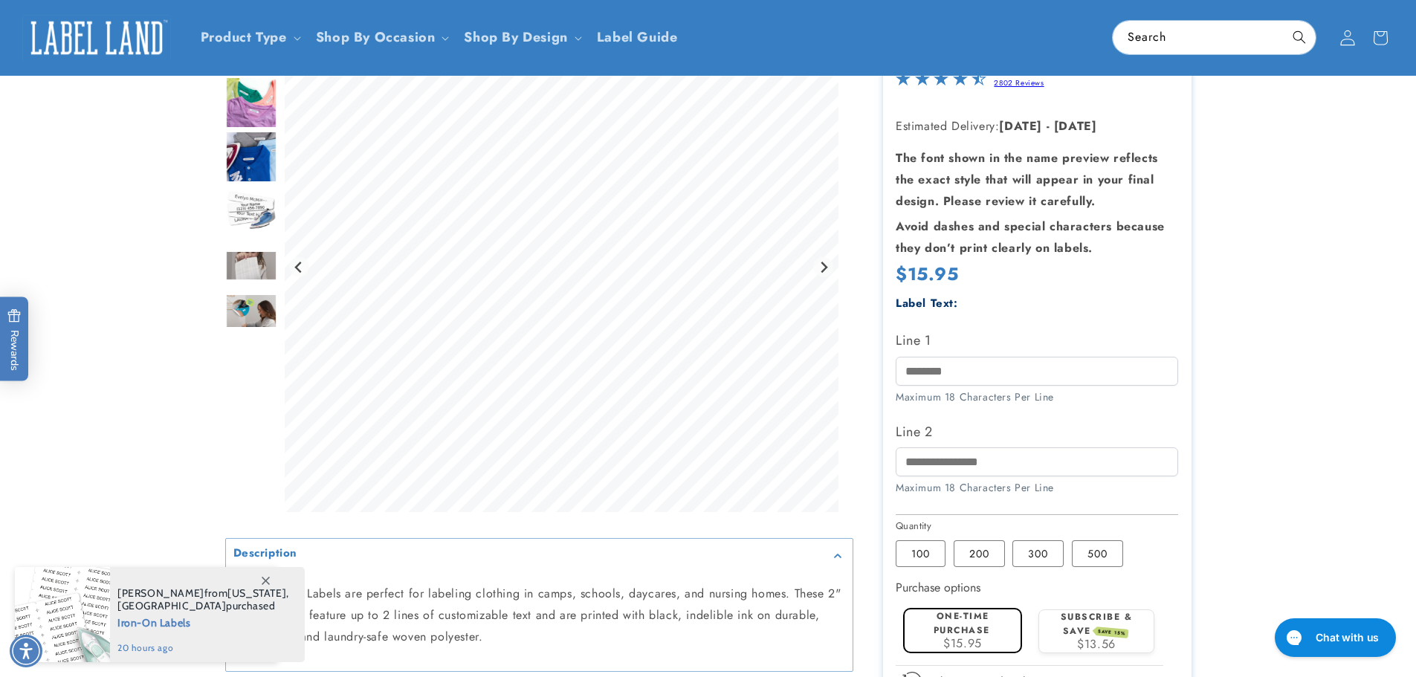
click at [1358, 47] on span at bounding box center [1347, 38] width 33 height 33
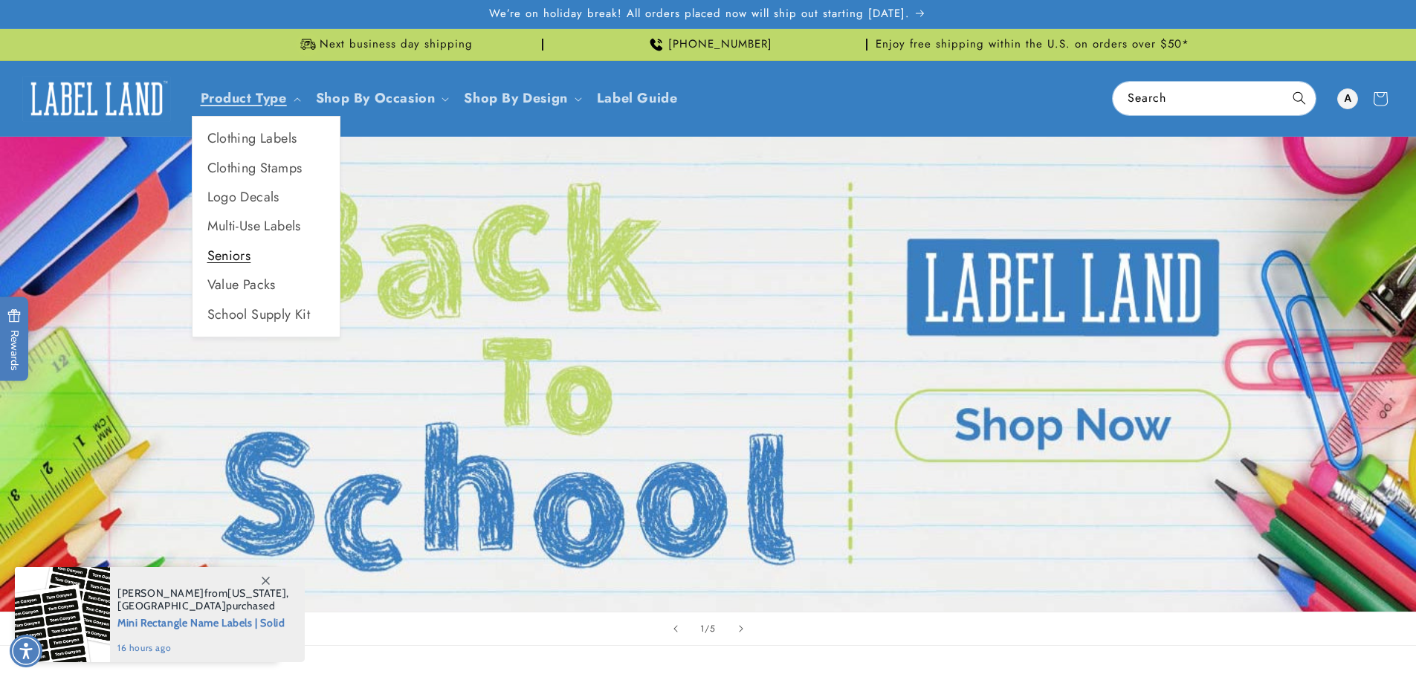
click at [238, 260] on link "Seniors" at bounding box center [266, 256] width 147 height 29
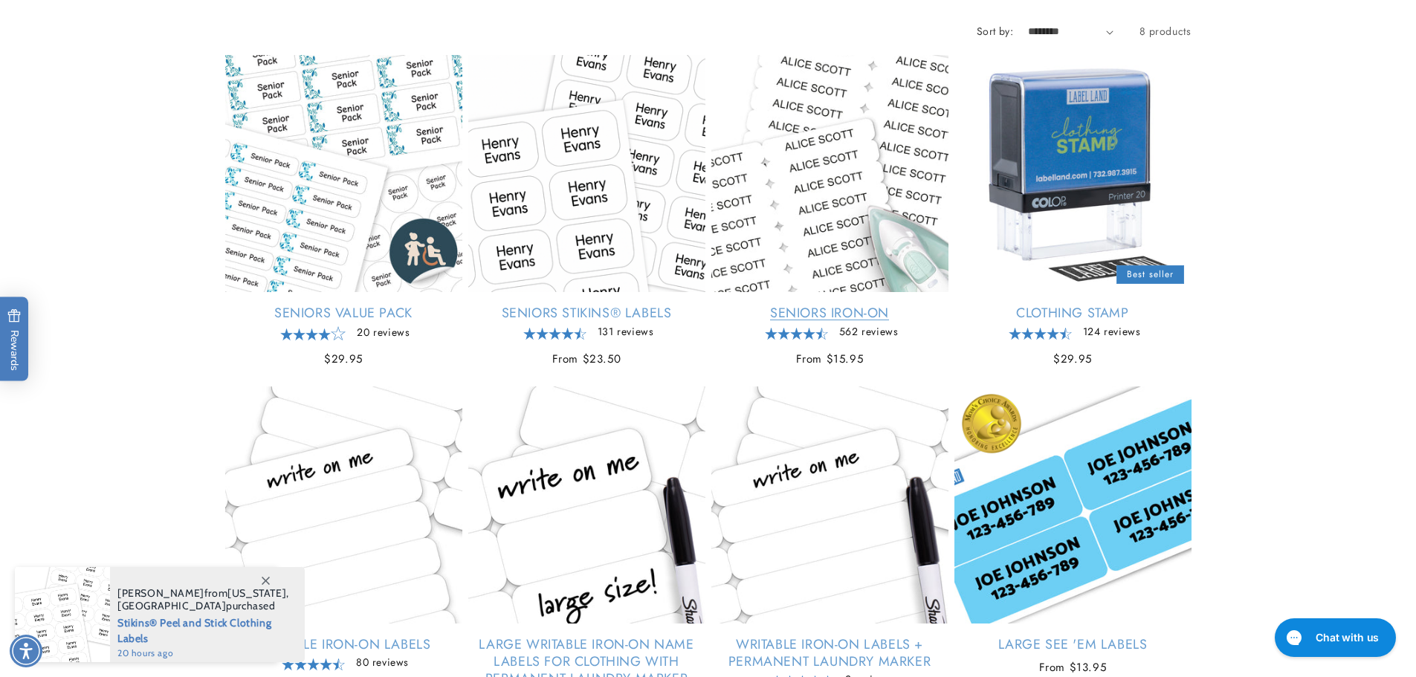
click at [822, 308] on link "Seniors Iron-On" at bounding box center [829, 313] width 237 height 17
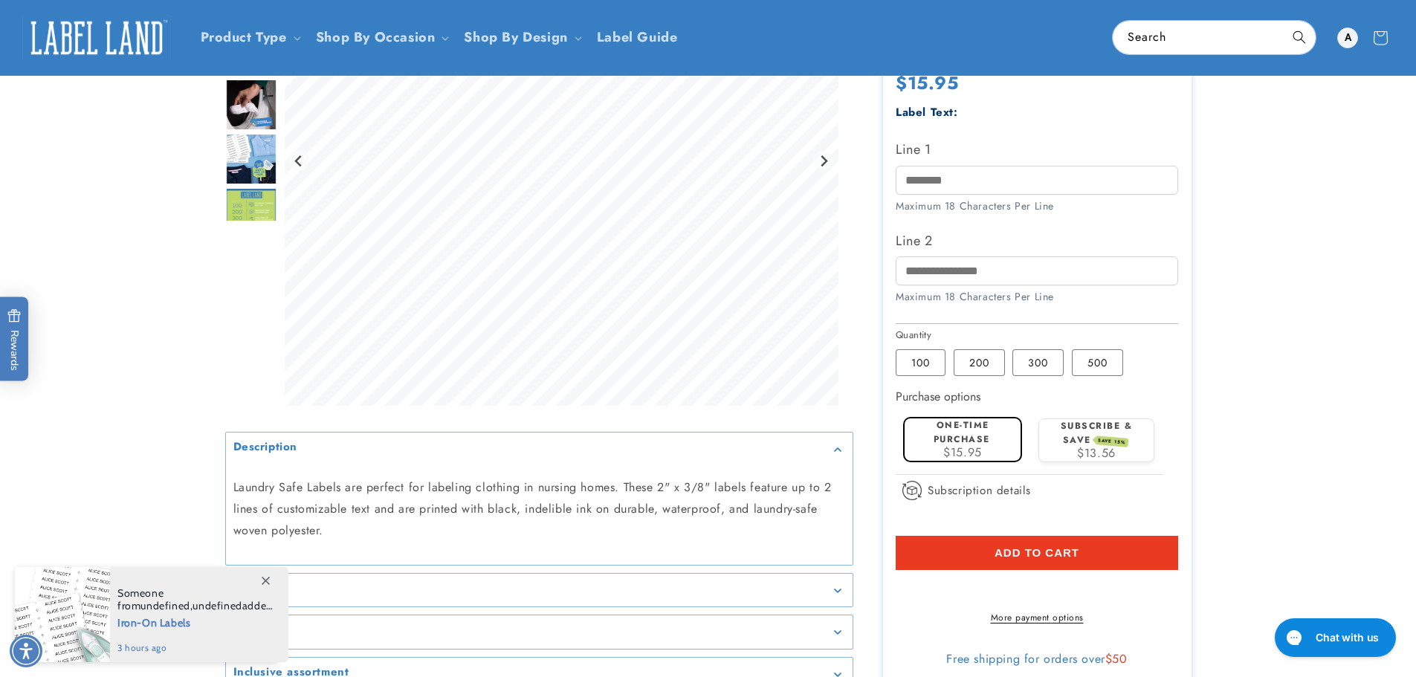
scroll to position [149, 0]
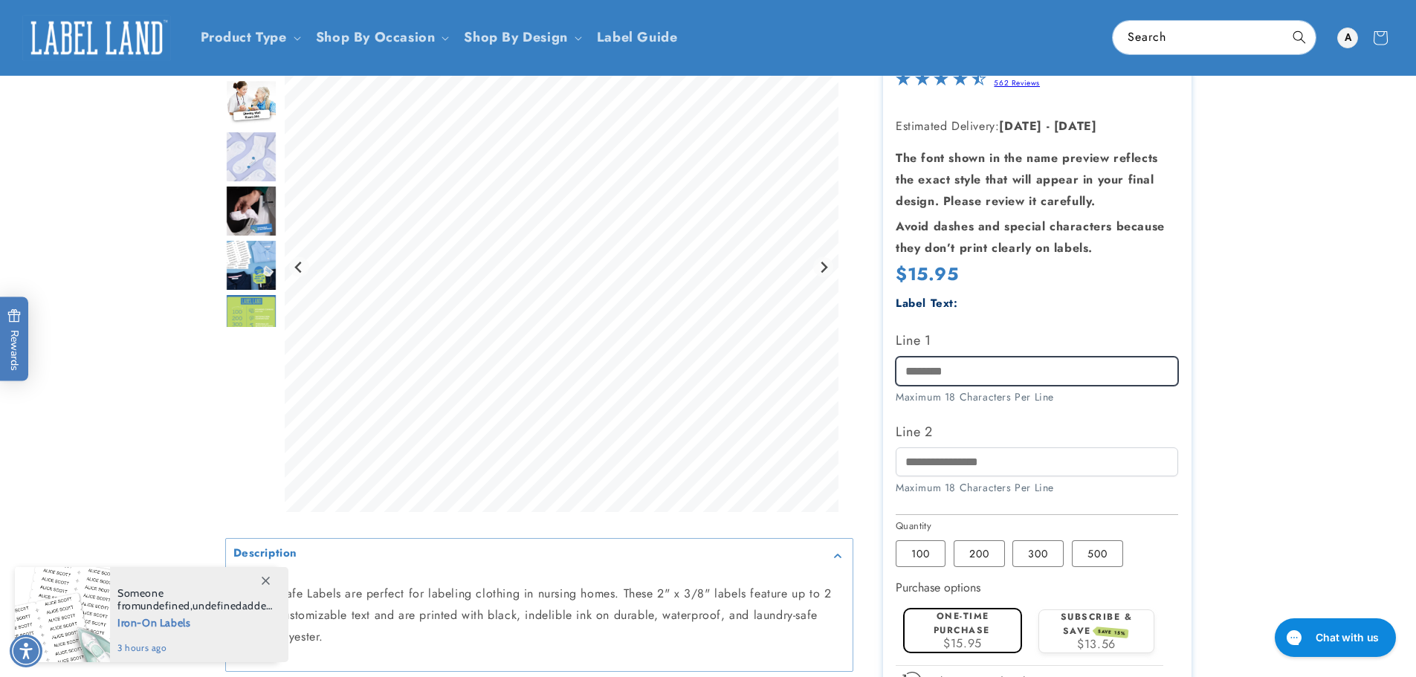
click at [978, 382] on input "Line 1" at bounding box center [1037, 371] width 282 height 29
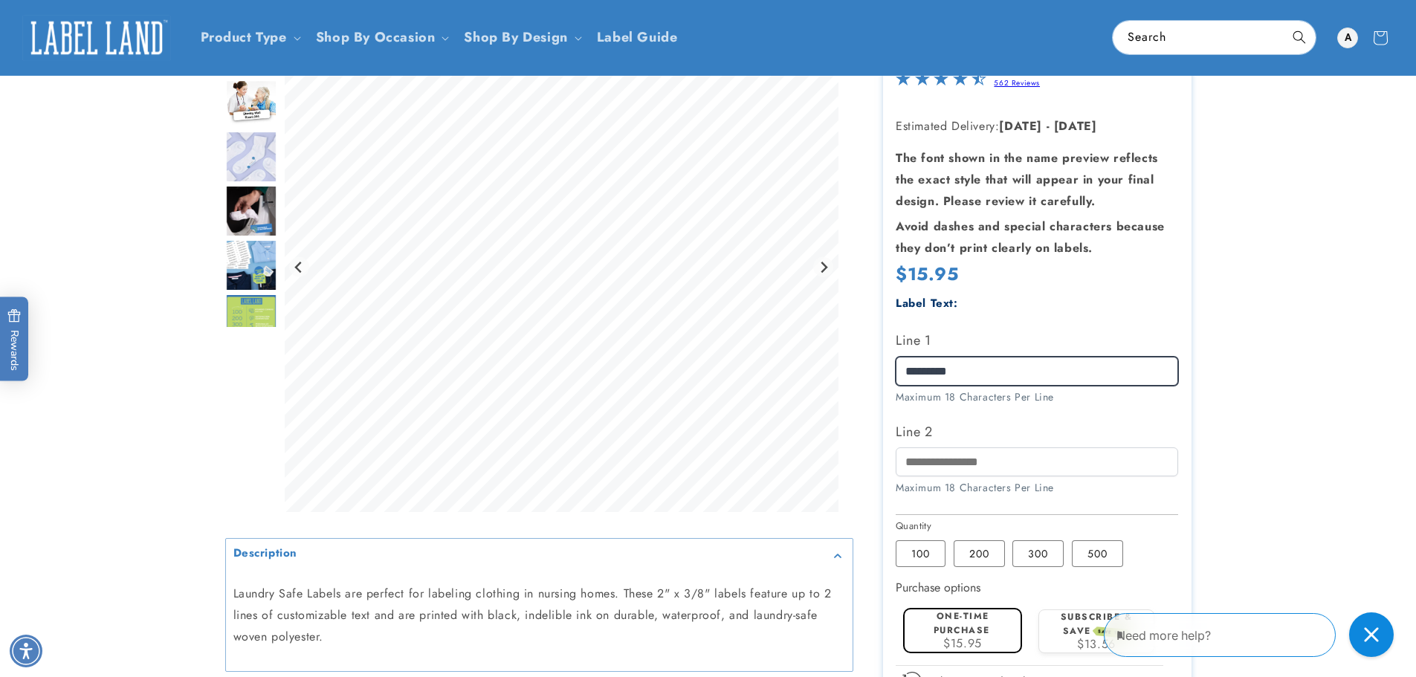
type input "**********"
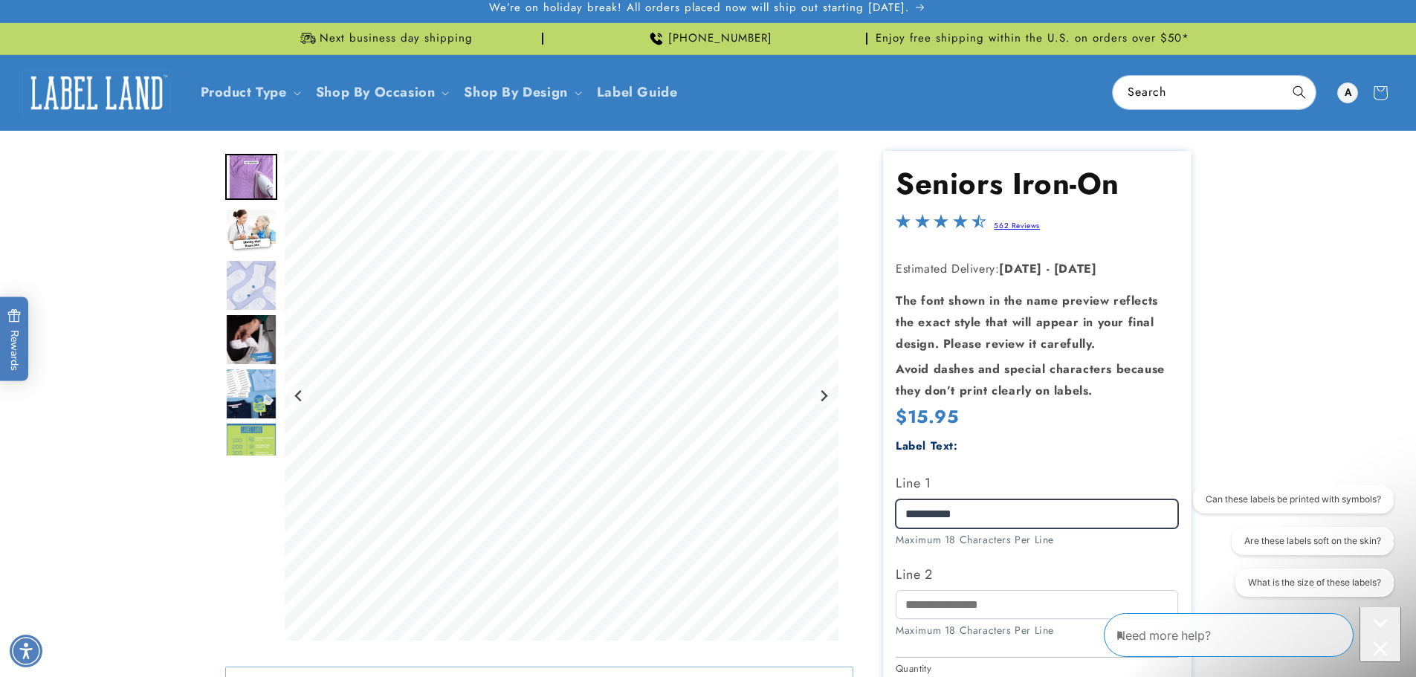
scroll to position [0, 0]
